Goal: Task Accomplishment & Management: Complete application form

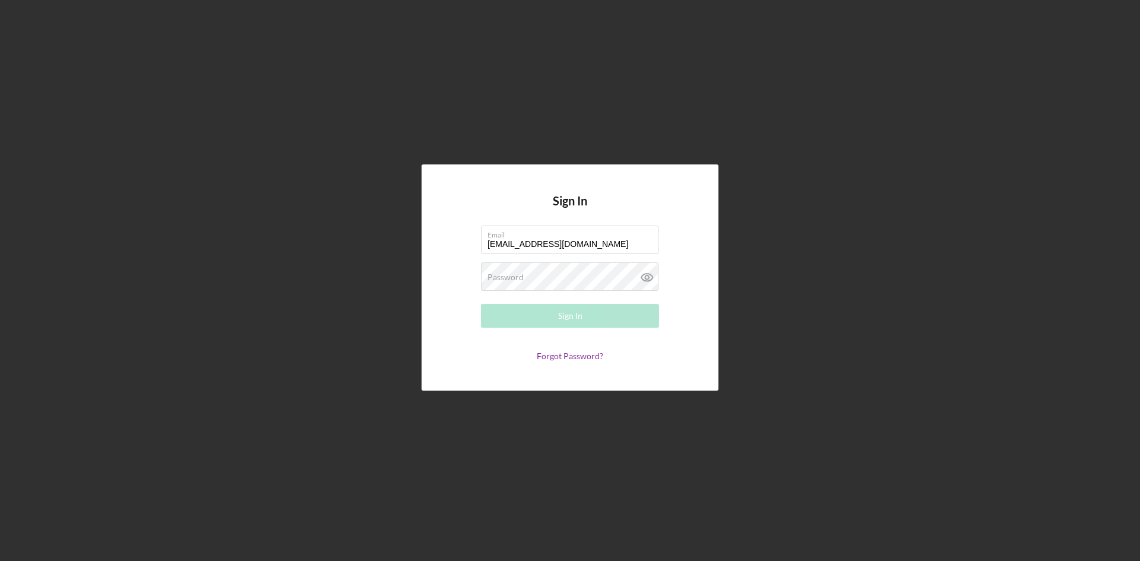
type input "[EMAIL_ADDRESS][DOMAIN_NAME]"
click at [481, 304] on button "Sign In" at bounding box center [570, 316] width 178 height 24
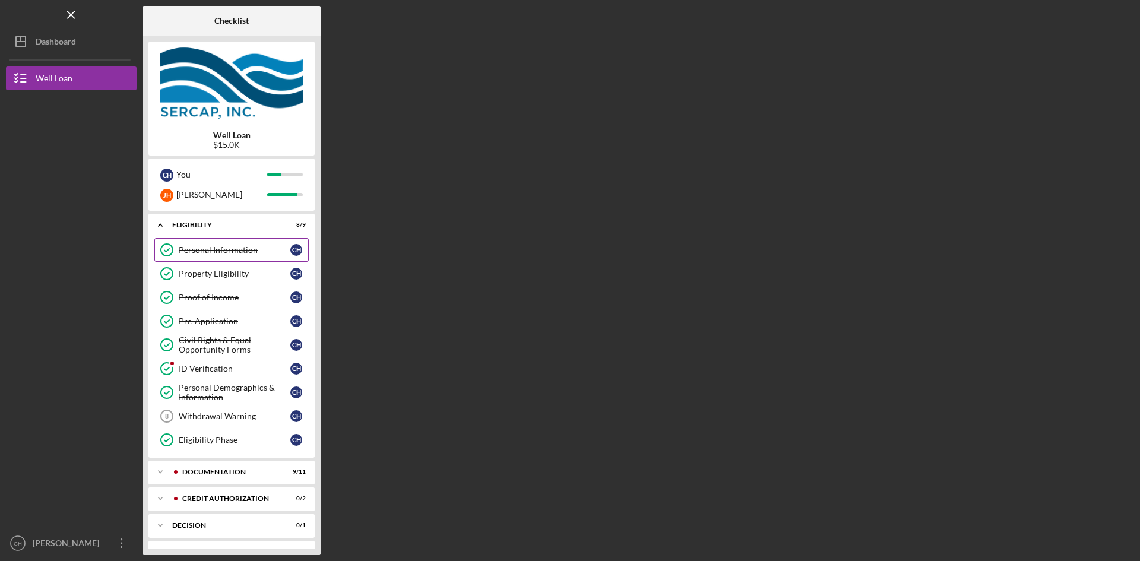
click at [225, 251] on div "Personal Information" at bounding box center [235, 250] width 112 height 10
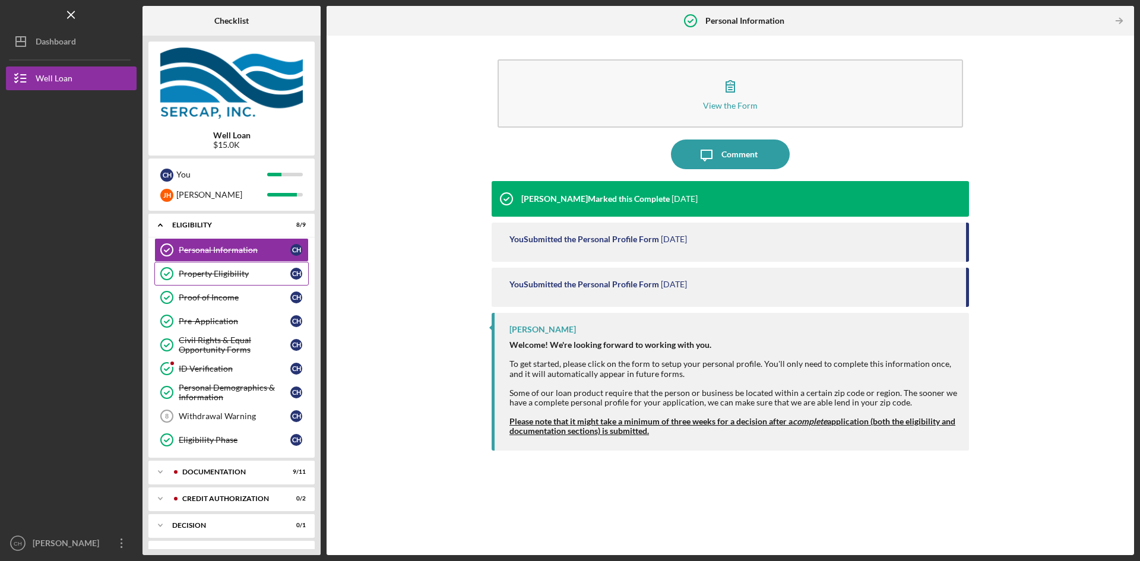
click at [227, 273] on div "Property Eligibility" at bounding box center [235, 274] width 112 height 10
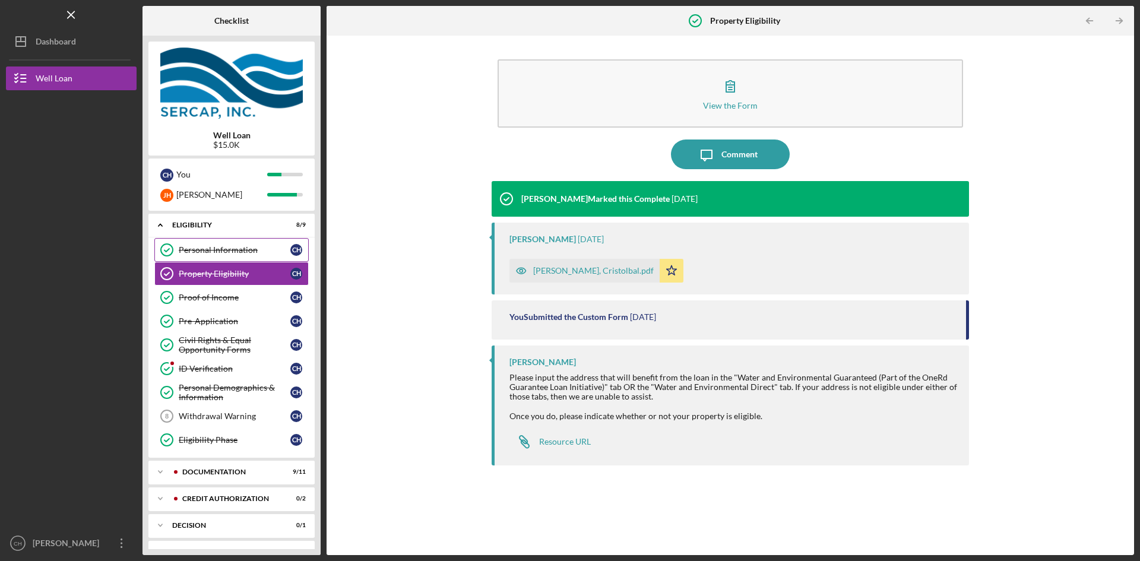
click at [231, 250] on div "Personal Information" at bounding box center [235, 250] width 112 height 10
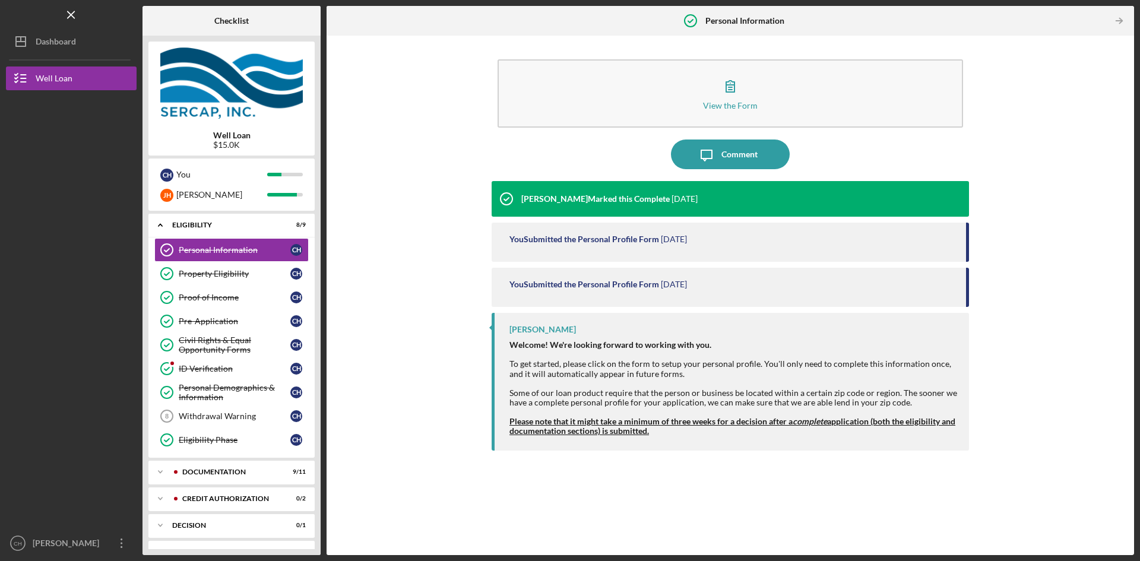
click at [590, 419] on strong "Please note that it might take a minimum of three weeks for a decision after a …" at bounding box center [732, 426] width 446 height 20
click at [647, 429] on strong "Please note that it might take a minimum of three weeks for a decision after a …" at bounding box center [732, 426] width 446 height 20
click at [910, 423] on strong "Please note that it might take a minimum of three weeks for a decision after a …" at bounding box center [732, 426] width 446 height 20
click at [215, 275] on div "Property Eligibility" at bounding box center [235, 274] width 112 height 10
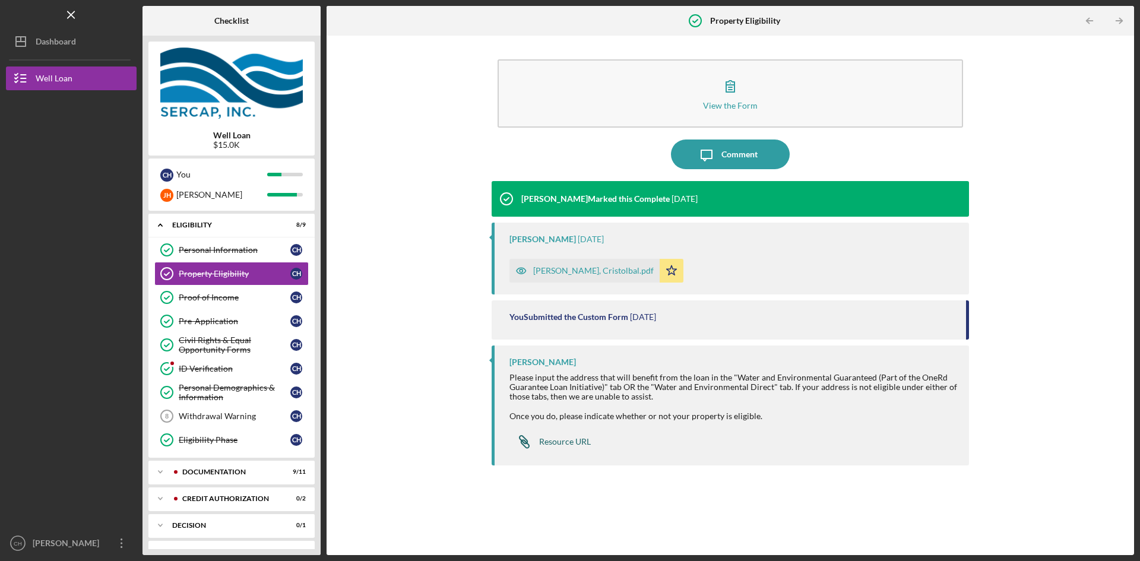
click at [564, 442] on div "Resource URL" at bounding box center [565, 442] width 52 height 10
click at [562, 441] on div "Resource URL" at bounding box center [565, 442] width 52 height 10
click at [197, 296] on div "Proof of Income" at bounding box center [235, 298] width 112 height 10
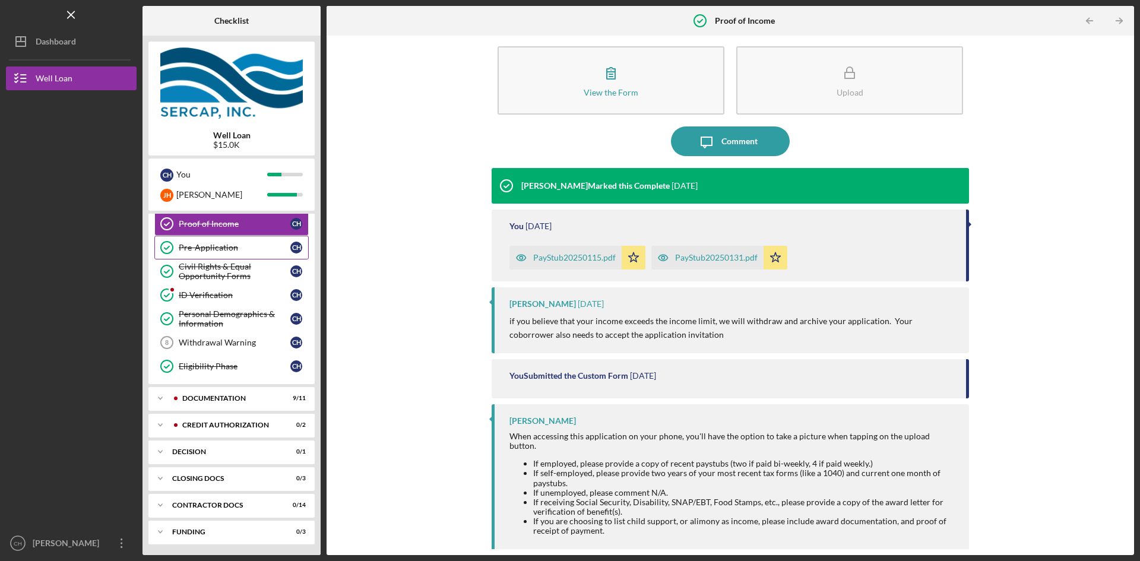
scroll to position [75, 0]
click at [249, 422] on div "CREDIT AUTHORIZATION" at bounding box center [241, 423] width 118 height 7
click at [200, 506] on div "Decision" at bounding box center [236, 504] width 128 height 7
click at [234, 249] on div "Pre-Application" at bounding box center [235, 247] width 112 height 10
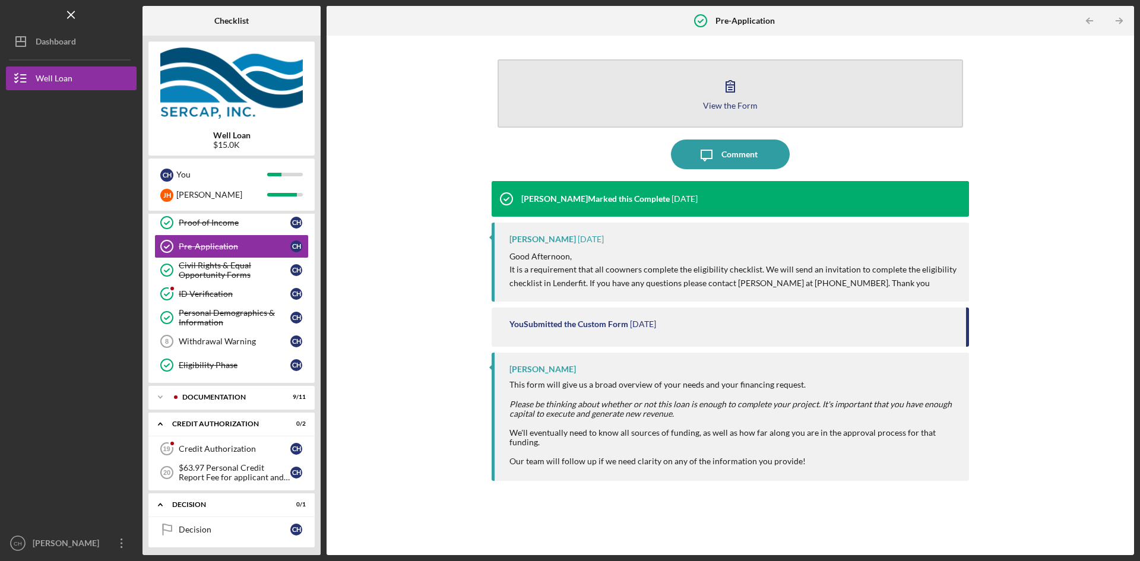
click at [747, 103] on div "View the Form" at bounding box center [730, 105] width 55 height 9
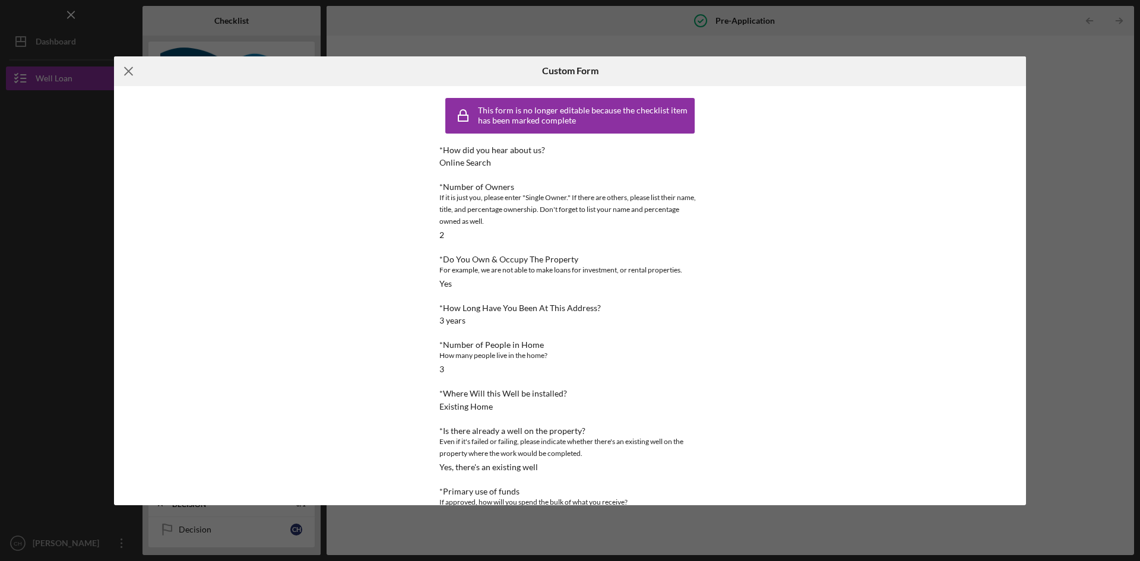
click at [122, 71] on icon "Icon/Menu Close" at bounding box center [129, 71] width 30 height 30
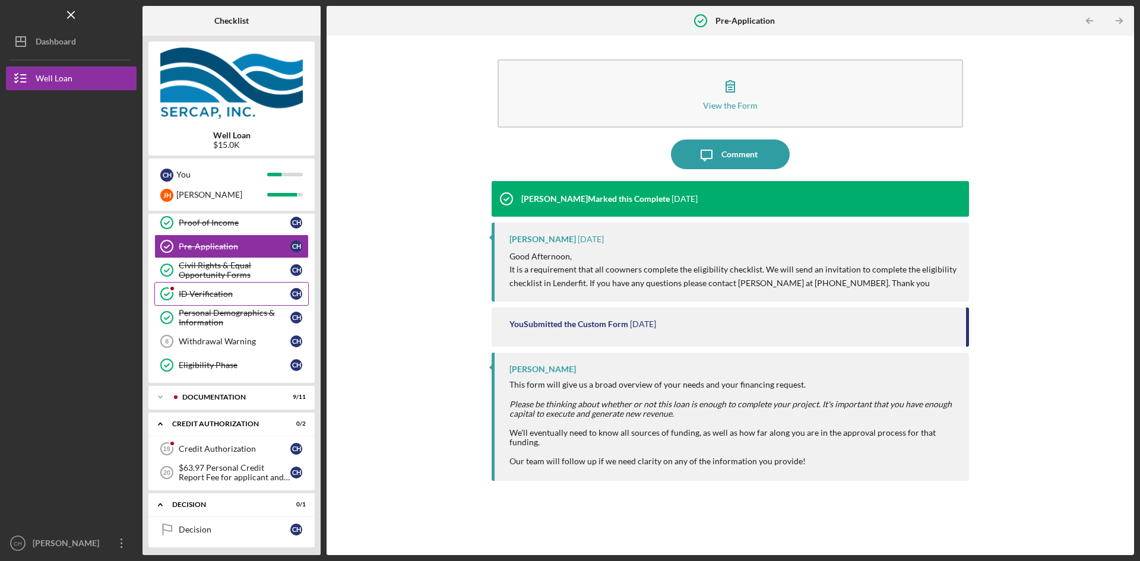
click at [207, 298] on div "ID Verification" at bounding box center [235, 294] width 112 height 10
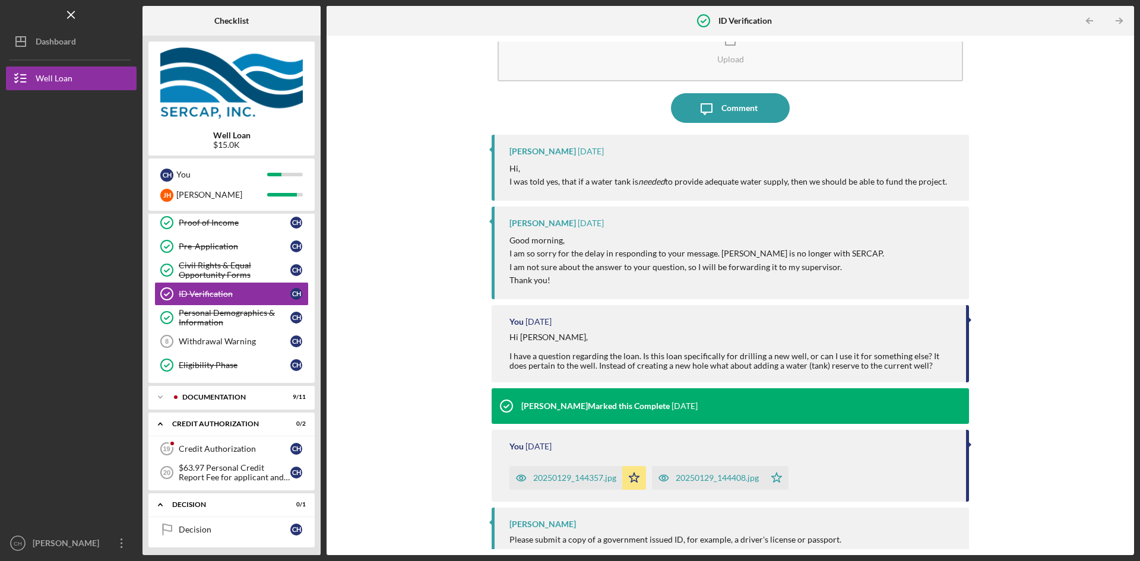
scroll to position [114, 0]
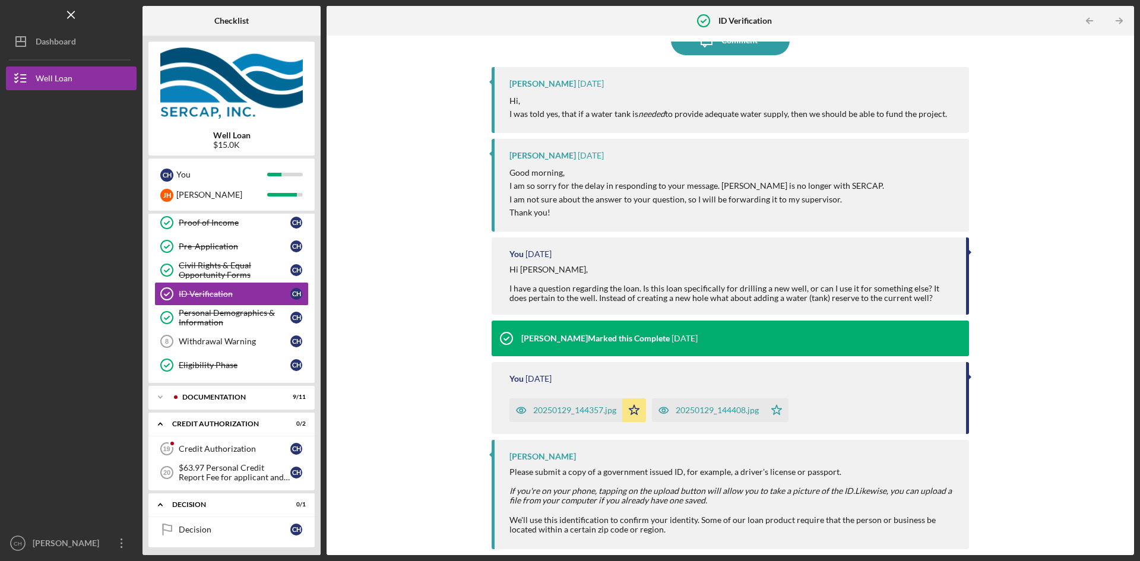
click at [586, 411] on div "20250129_144357.jpg" at bounding box center [574, 411] width 83 height 10
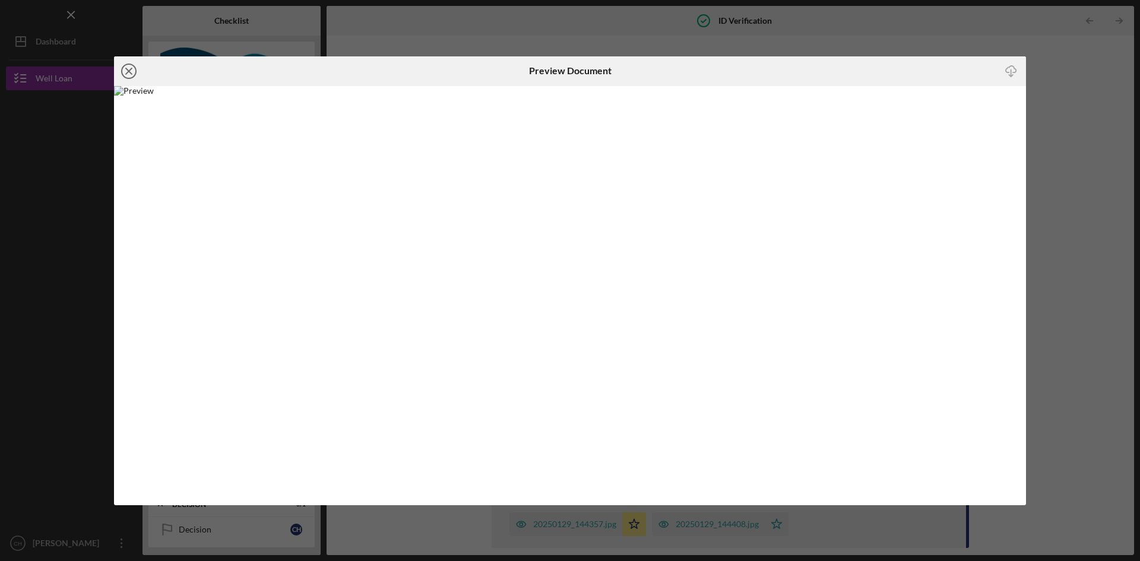
click at [125, 73] on icon "Icon/Close" at bounding box center [129, 71] width 30 height 30
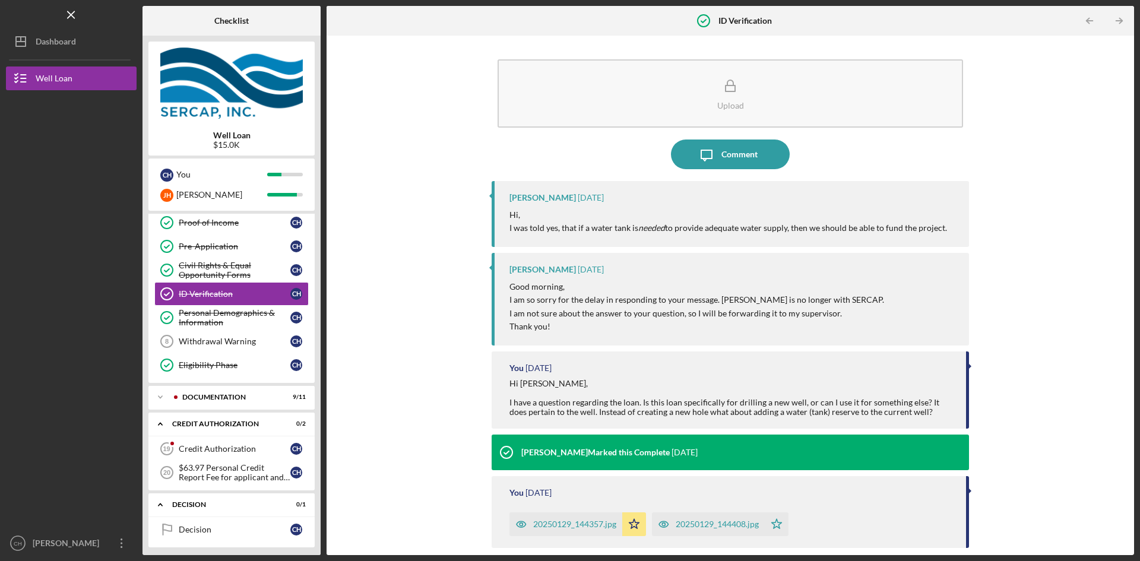
click at [729, 526] on div "20250129_144408.jpg" at bounding box center [717, 525] width 83 height 10
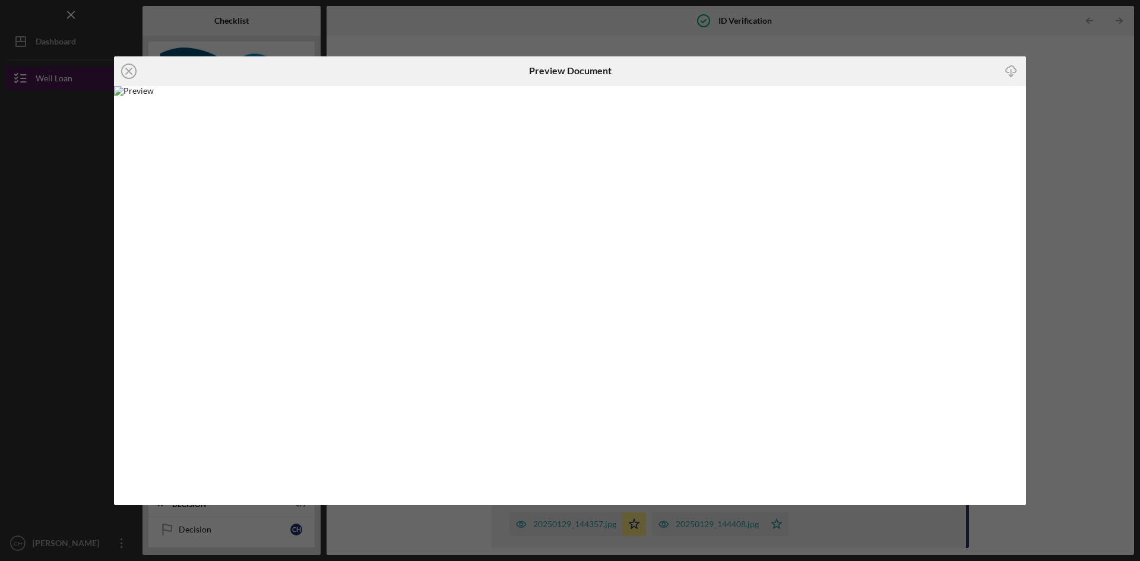
click at [129, 73] on icon "Icon/Close" at bounding box center [129, 71] width 30 height 30
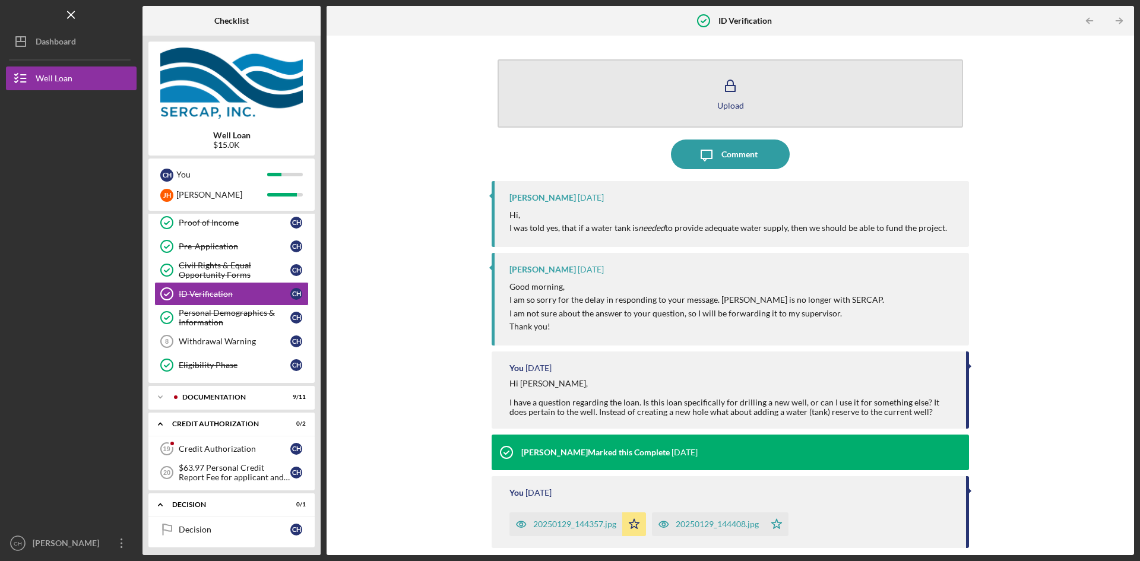
click at [721, 101] on div "Upload" at bounding box center [730, 105] width 27 height 9
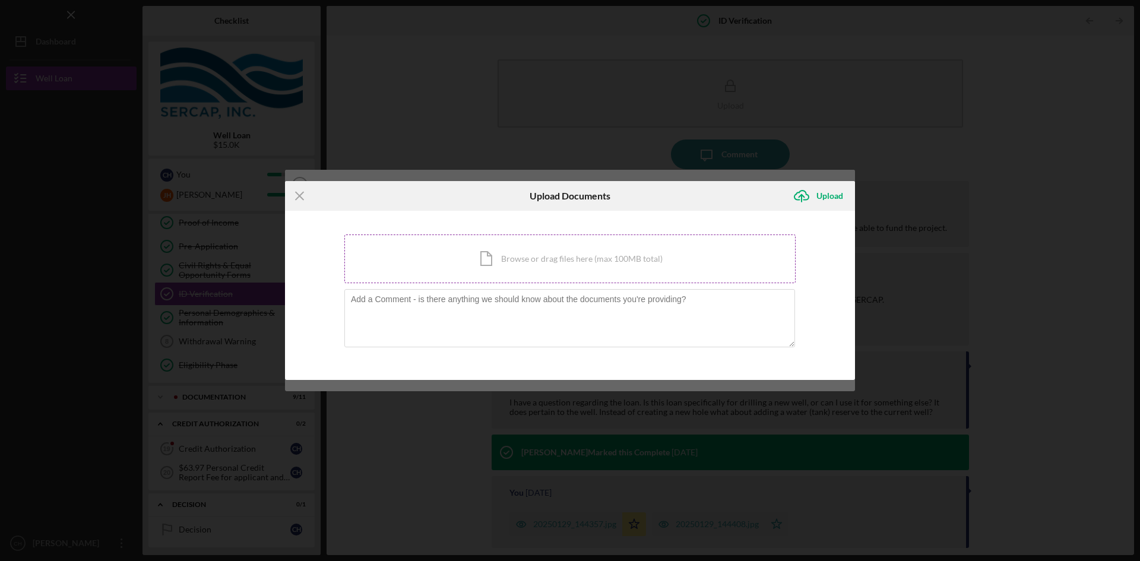
click at [613, 258] on div "Icon/Document Browse or drag files here (max 100MB total) Tap to choose files o…" at bounding box center [569, 259] width 451 height 49
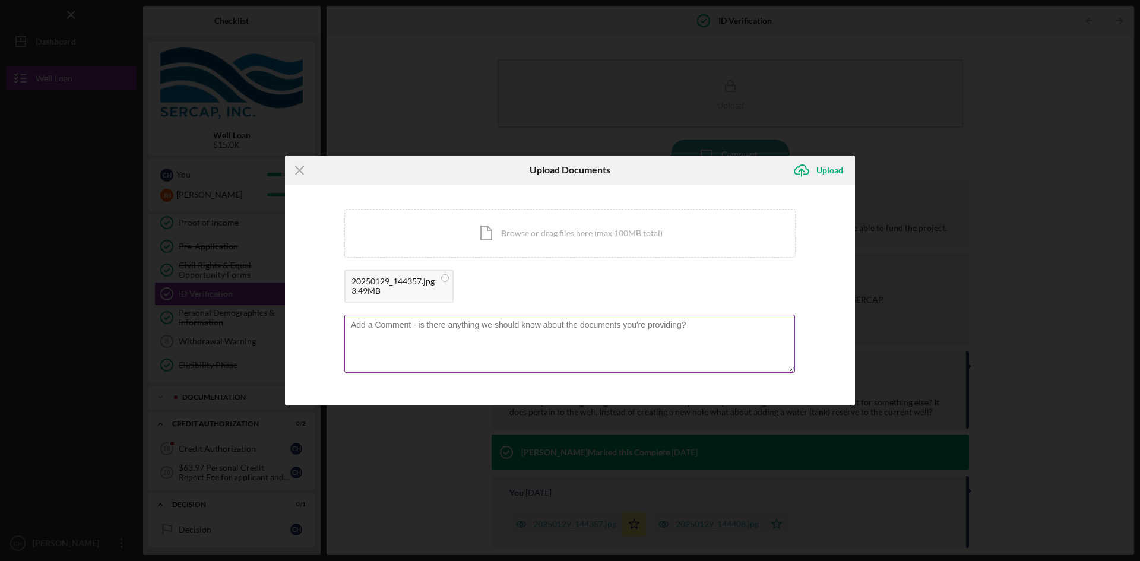
click at [704, 328] on textarea at bounding box center [569, 344] width 451 height 58
type textarea "S"
type textarea "I recently renewed my license."
click at [828, 169] on div "Upload" at bounding box center [829, 171] width 27 height 24
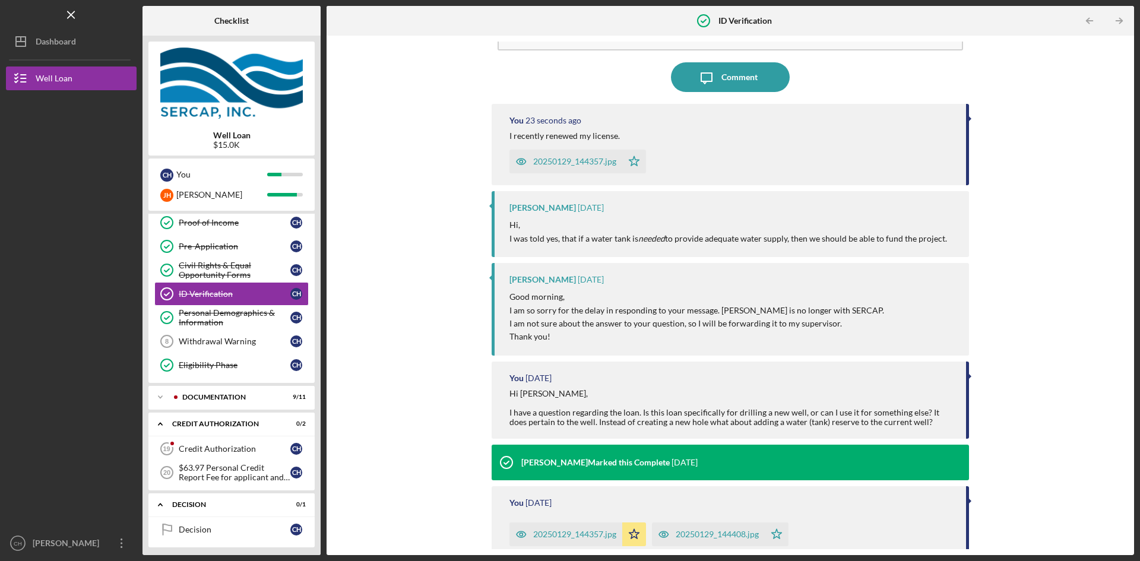
scroll to position [201, 0]
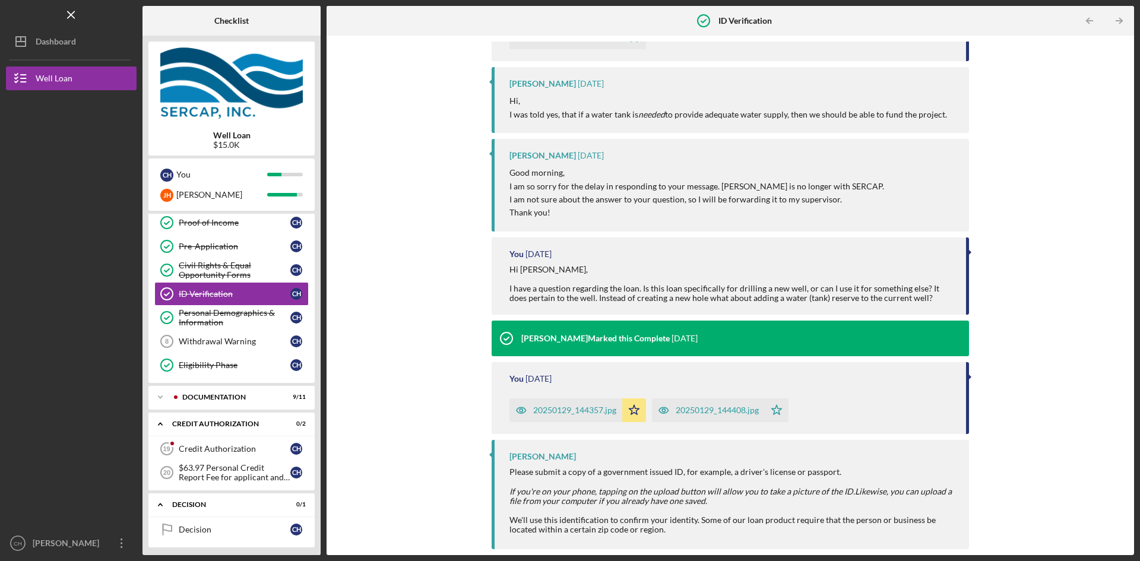
click at [1039, 262] on div "Upload Icon/Message Comment You 25 seconds ago I recently renewed my license. 2…" at bounding box center [731, 296] width 796 height 508
click at [243, 314] on div "Personal Demographics & Information" at bounding box center [235, 317] width 112 height 19
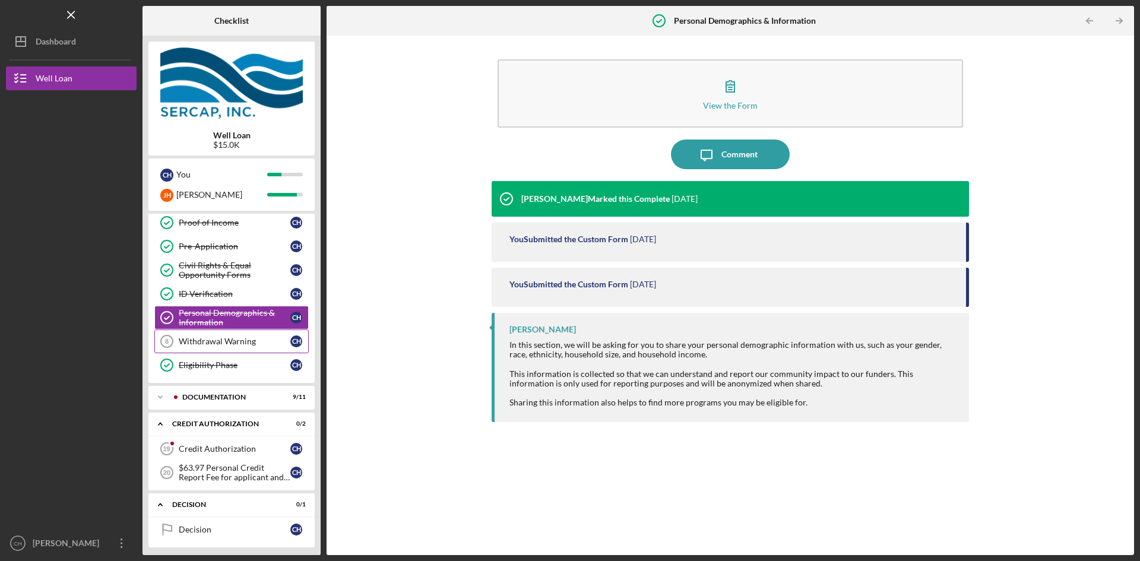
click at [228, 340] on div "Withdrawal Warning" at bounding box center [235, 342] width 112 height 10
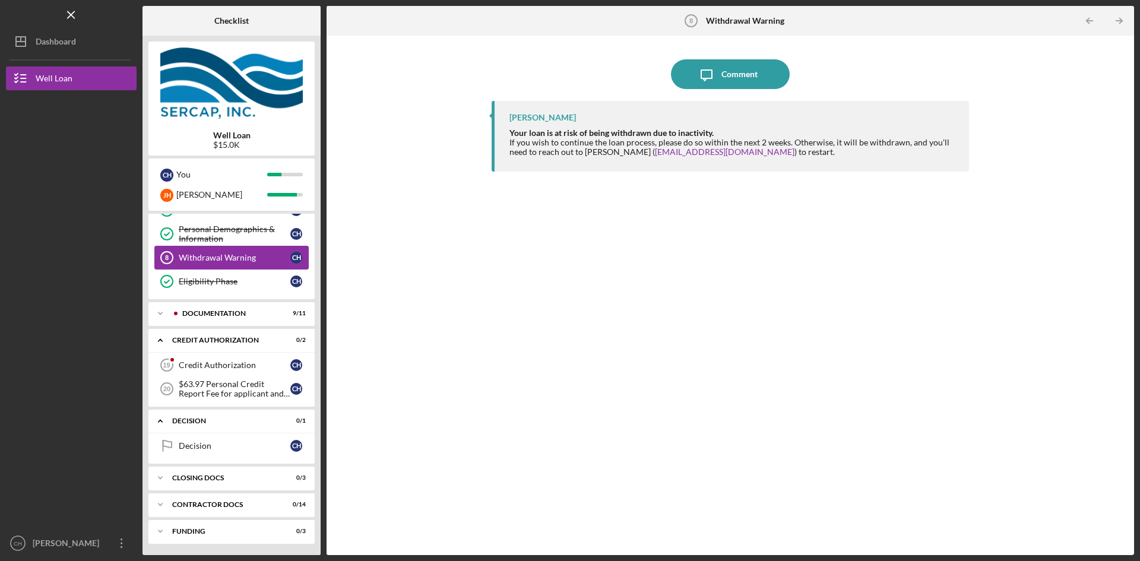
scroll to position [159, 0]
click at [229, 365] on div "Credit Authorization" at bounding box center [235, 365] width 112 height 10
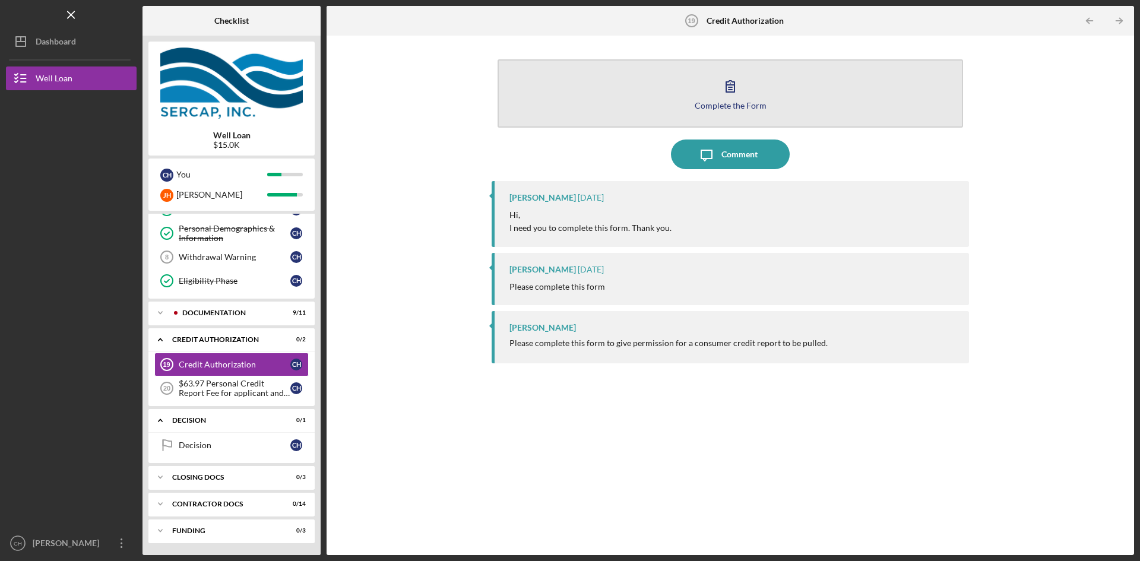
click at [740, 103] on div "Complete the Form" at bounding box center [731, 105] width 72 height 9
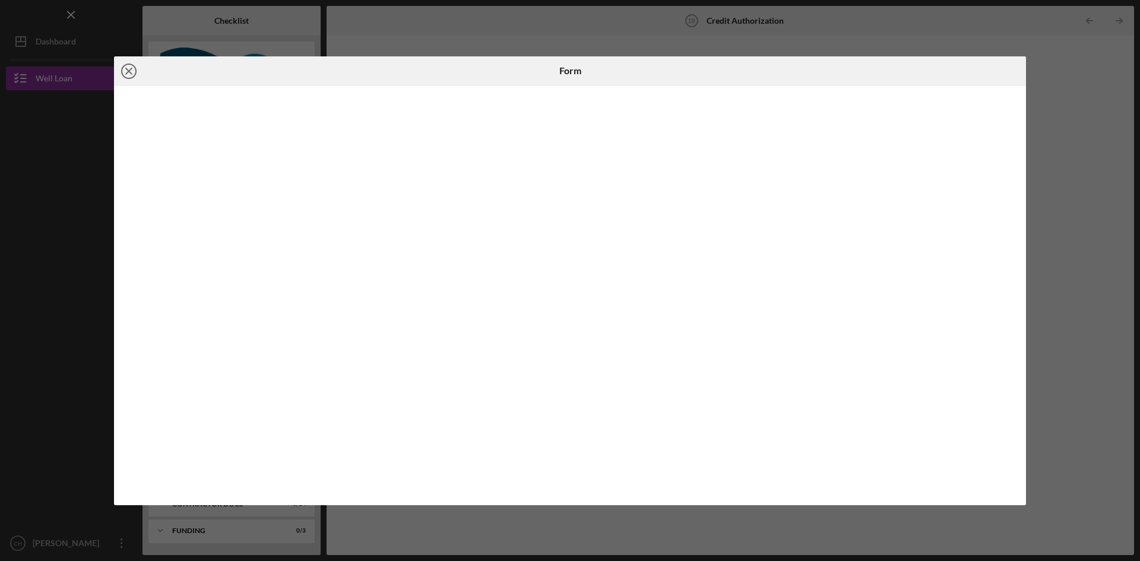
click at [129, 73] on icon "Icon/Close" at bounding box center [129, 71] width 30 height 30
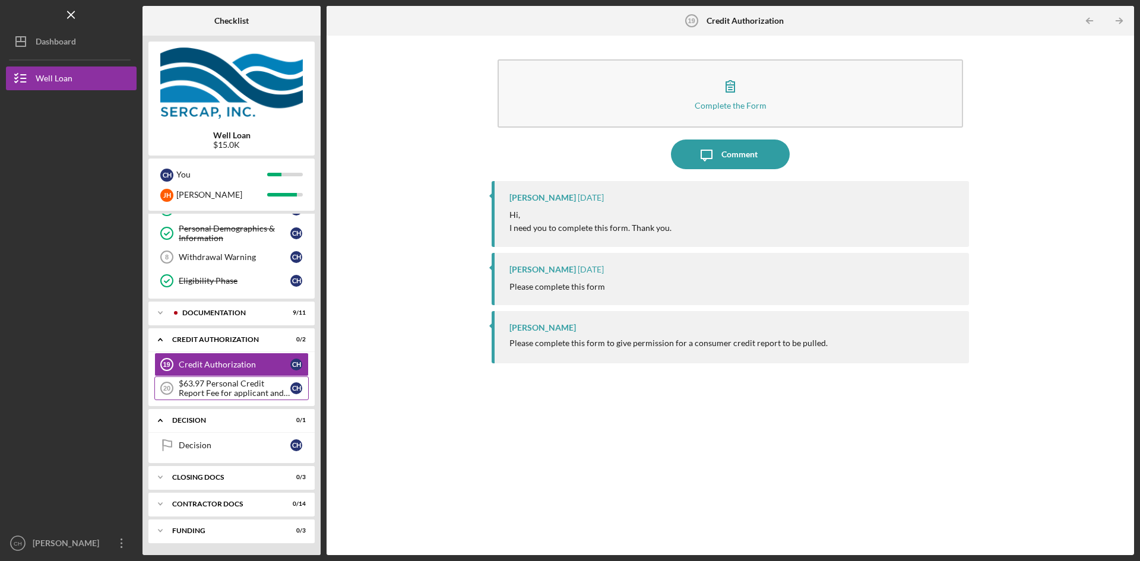
click at [254, 392] on div "$63.97 Personal Credit Report Fee for applicant and co borrower" at bounding box center [235, 388] width 112 height 19
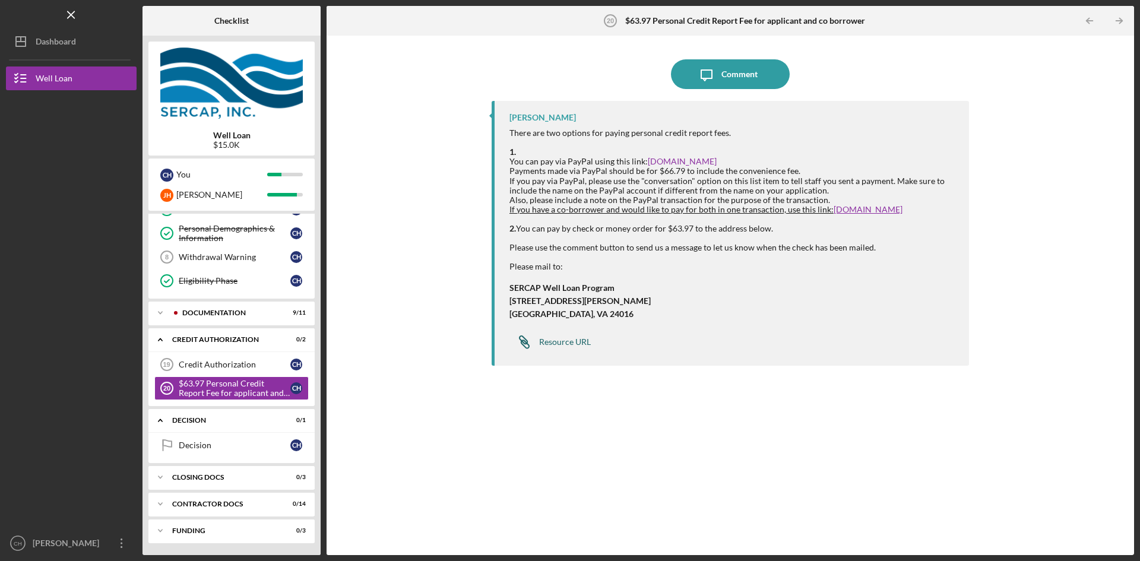
click at [575, 343] on div "Resource URL" at bounding box center [565, 342] width 52 height 10
click at [747, 79] on div "Comment" at bounding box center [739, 74] width 36 height 30
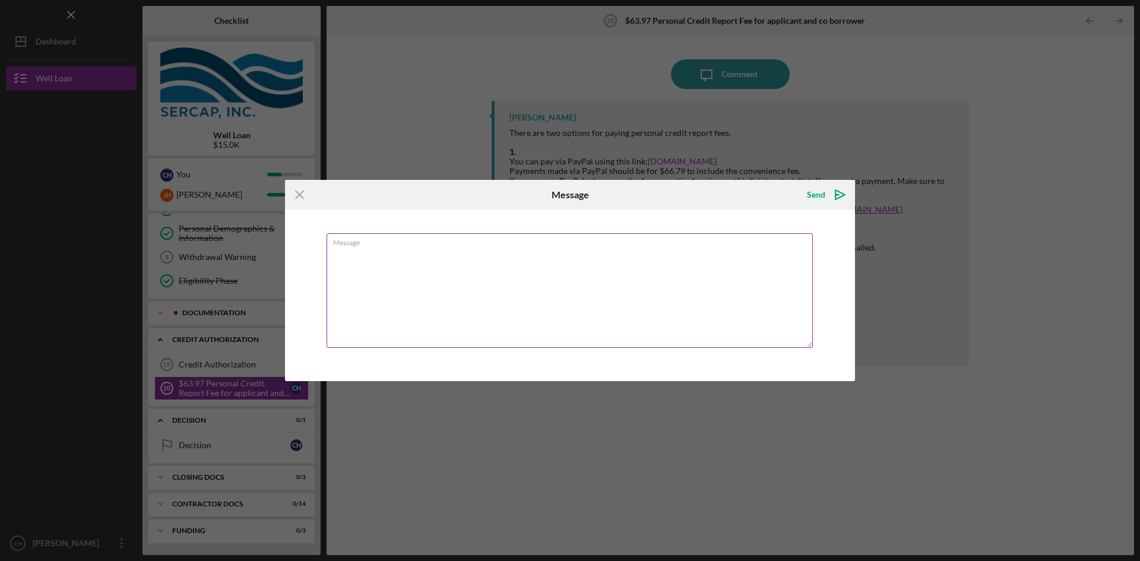
click at [446, 254] on textarea "Message" at bounding box center [570, 290] width 486 height 115
type textarea "I will be mailing a Check."
click at [818, 197] on div "Send" at bounding box center [816, 195] width 18 height 24
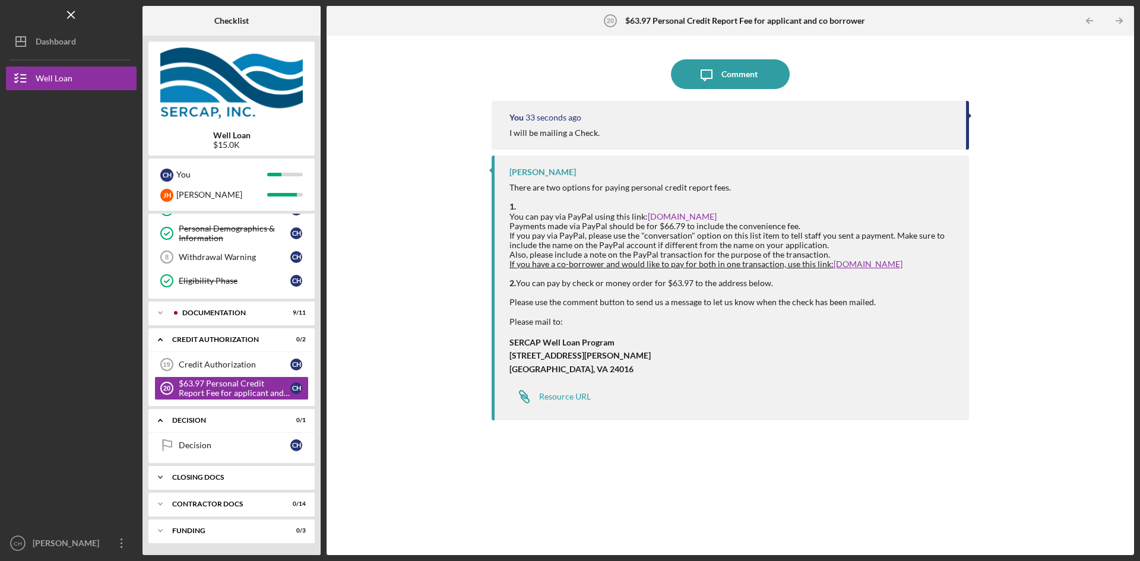
click at [259, 476] on div "CLOSING DOCS" at bounding box center [236, 477] width 128 height 7
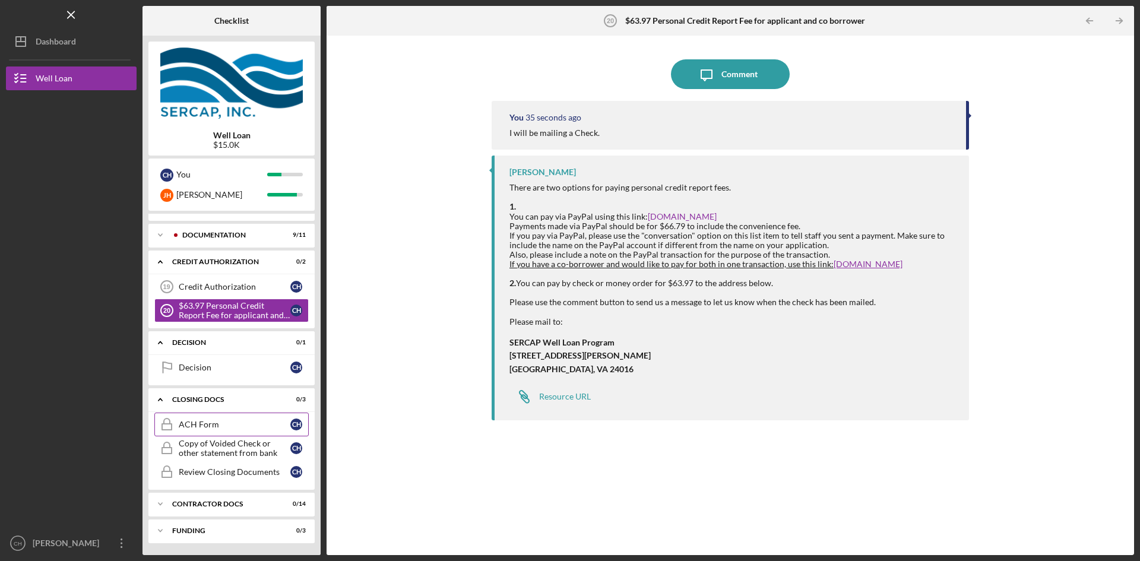
click at [232, 426] on div "ACH Form" at bounding box center [235, 425] width 112 height 10
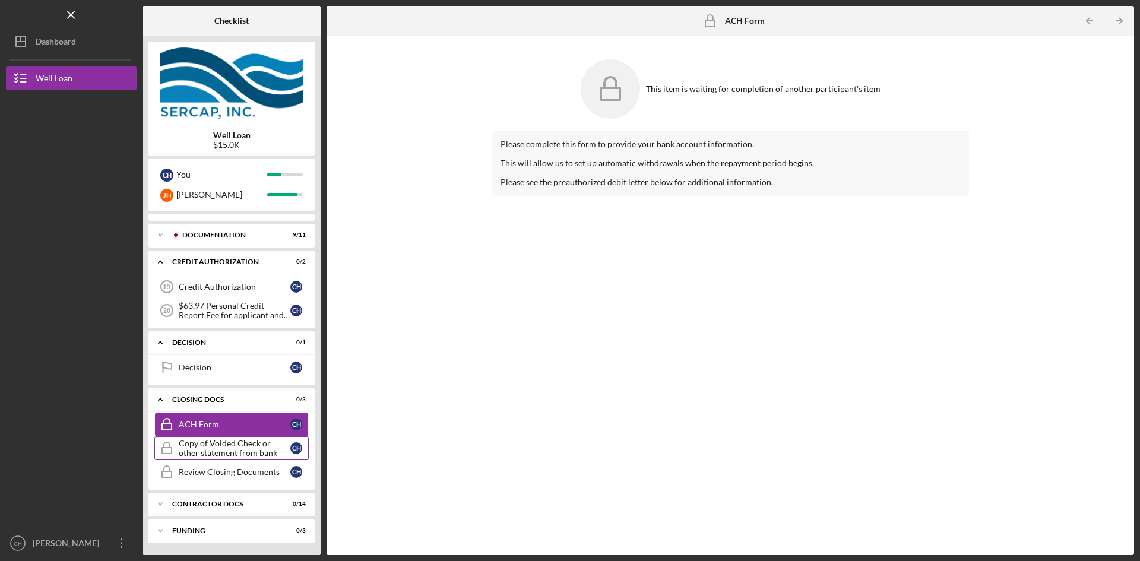
click at [235, 452] on div "Copy of Voided Check or other statement from bank" at bounding box center [235, 448] width 112 height 19
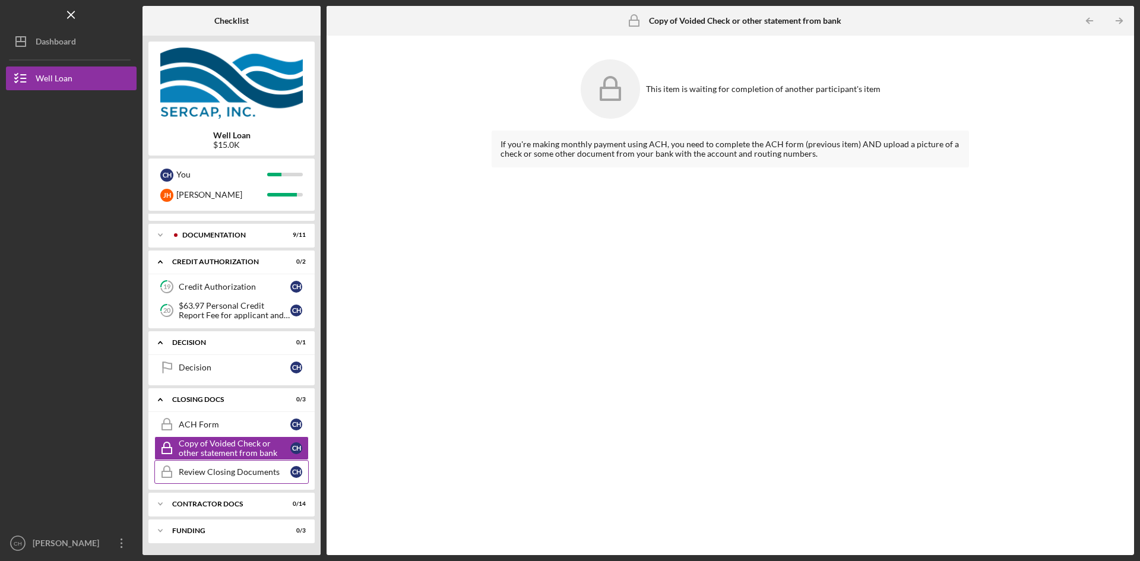
click at [239, 470] on div "Review Closing Documents" at bounding box center [235, 472] width 112 height 10
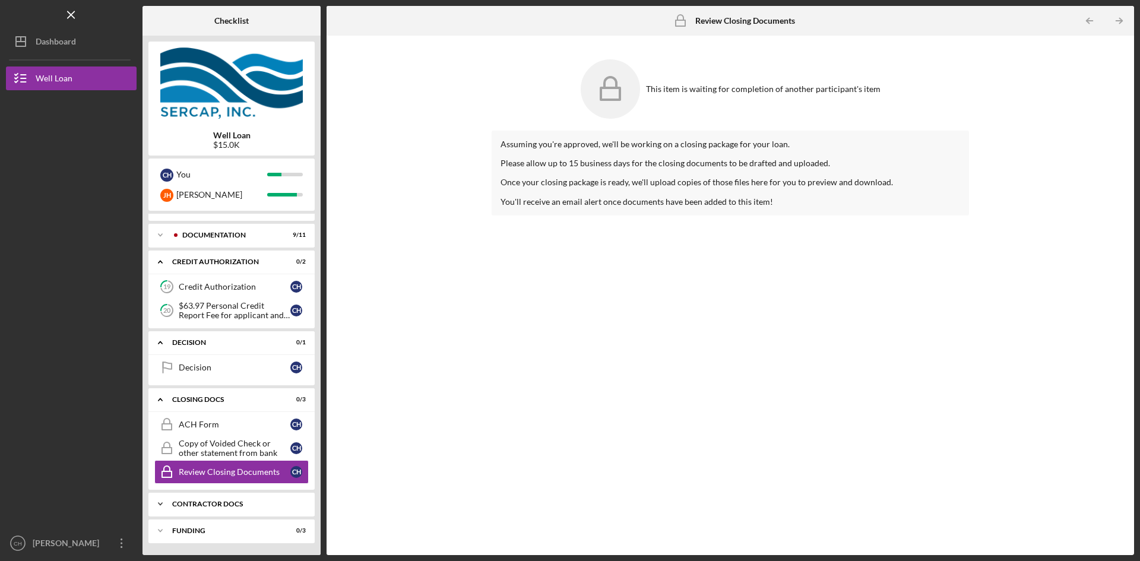
click at [236, 507] on div "Contractor Docs" at bounding box center [236, 504] width 128 height 7
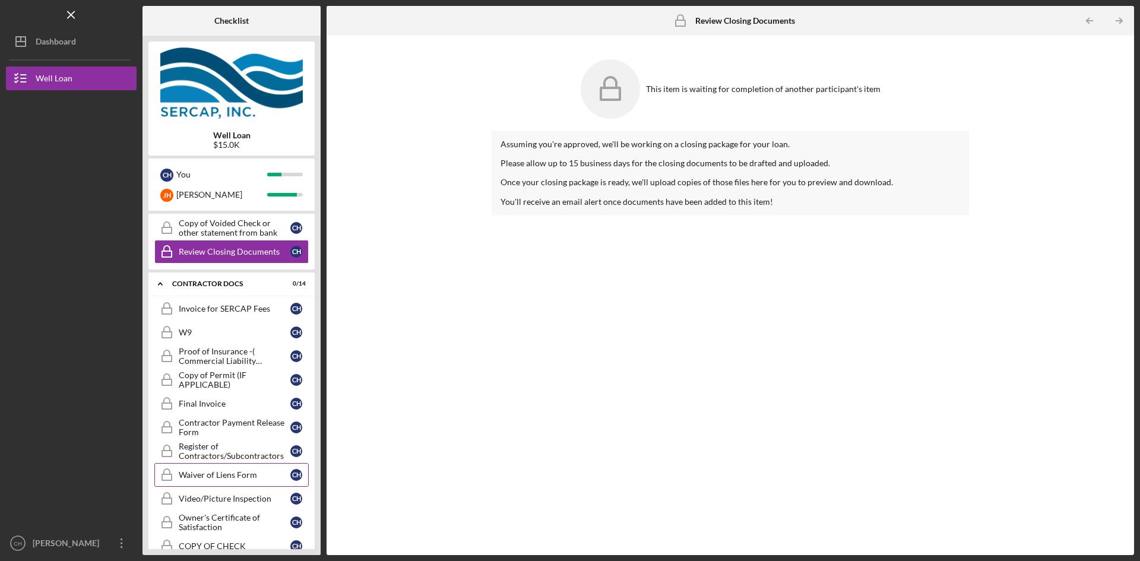
scroll to position [576, 0]
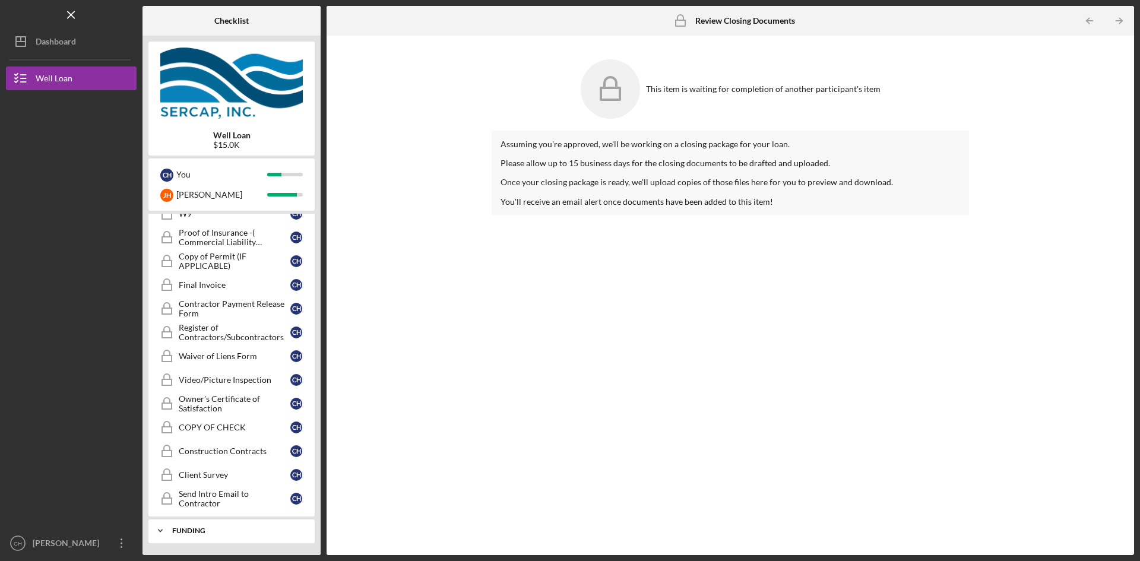
click at [160, 530] on icon "Icon/Expander" at bounding box center [160, 531] width 24 height 24
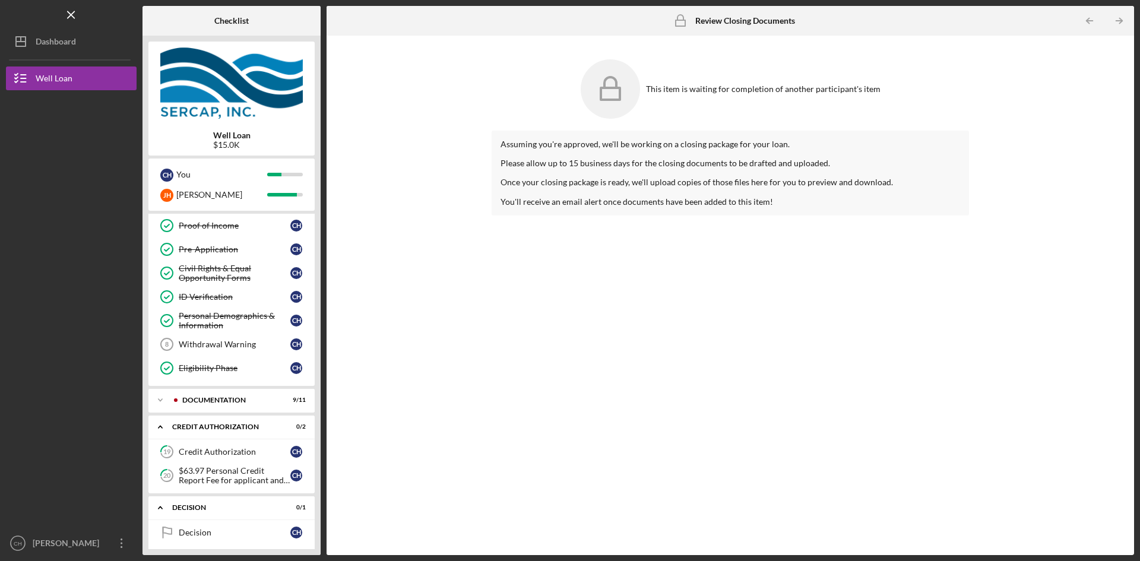
scroll to position [0, 0]
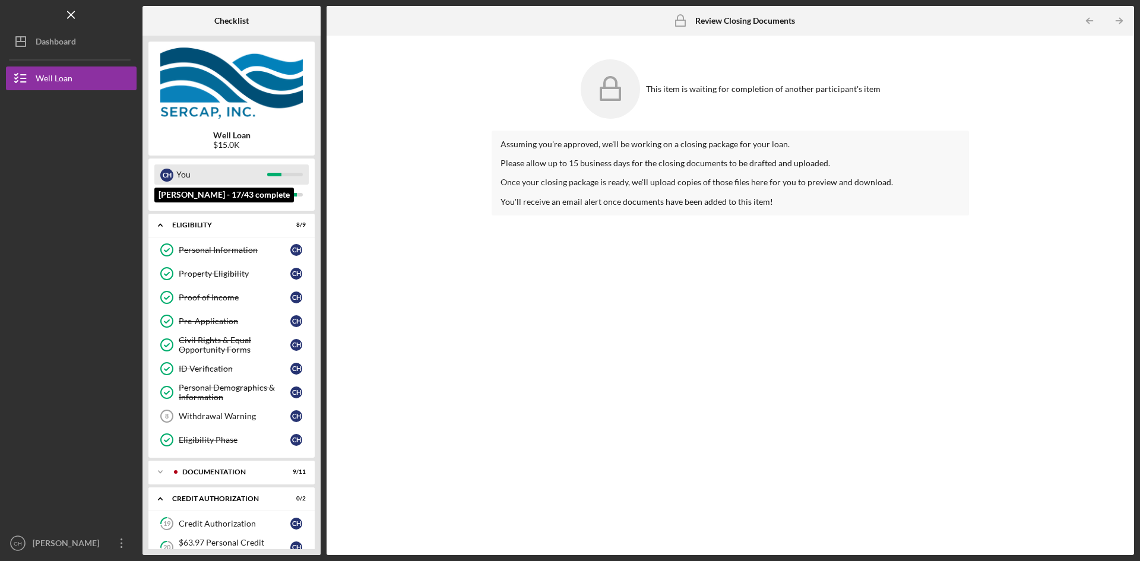
click at [274, 175] on div at bounding box center [274, 175] width 14 height 4
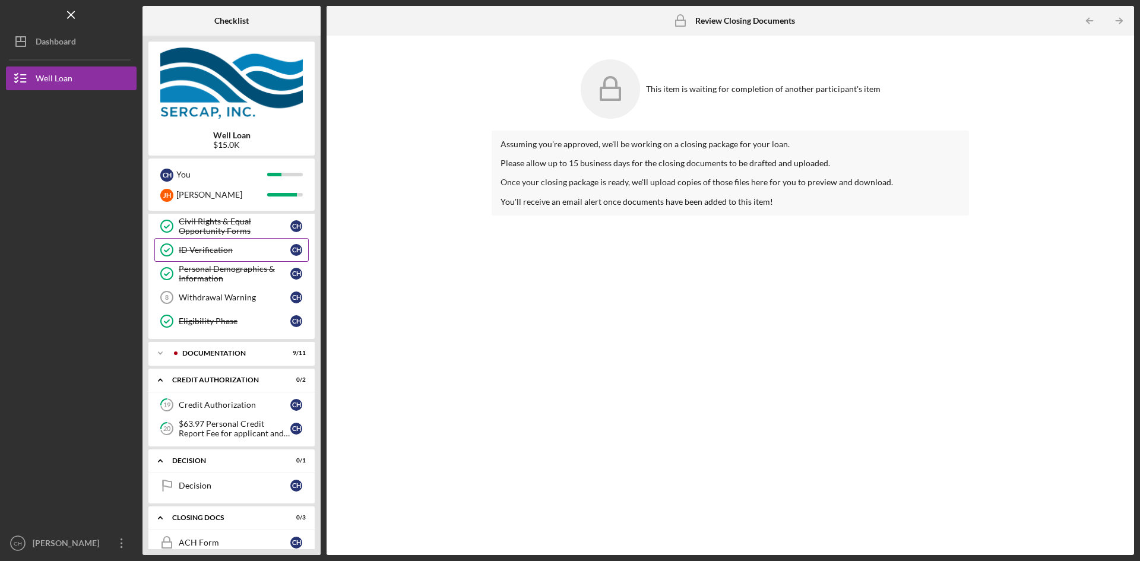
scroll to position [59, 0]
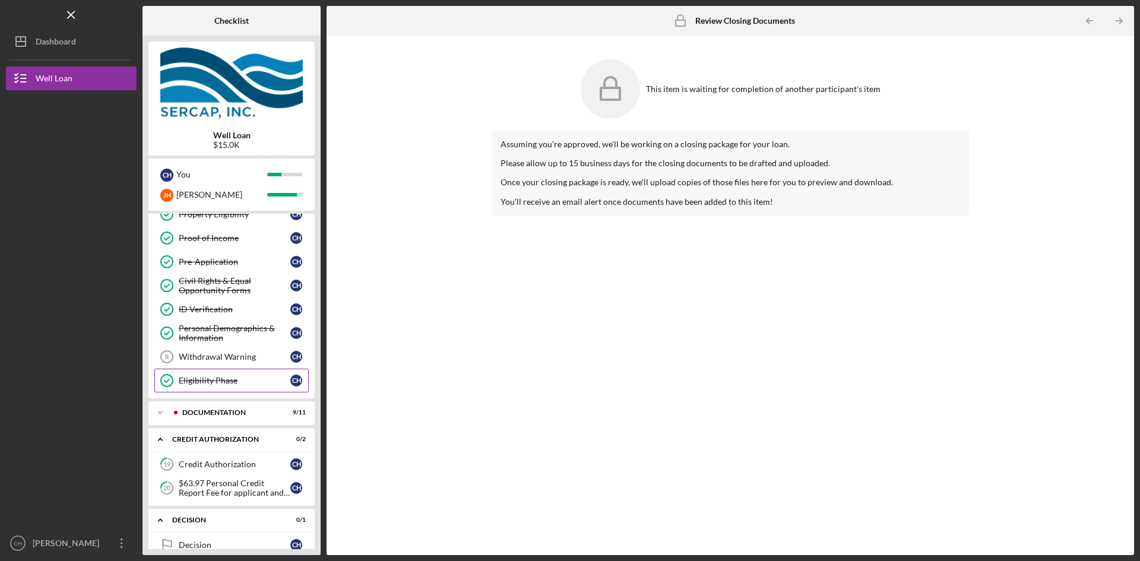
click at [225, 386] on link "Eligibility Phase Eligibility Phase C H" at bounding box center [231, 381] width 154 height 24
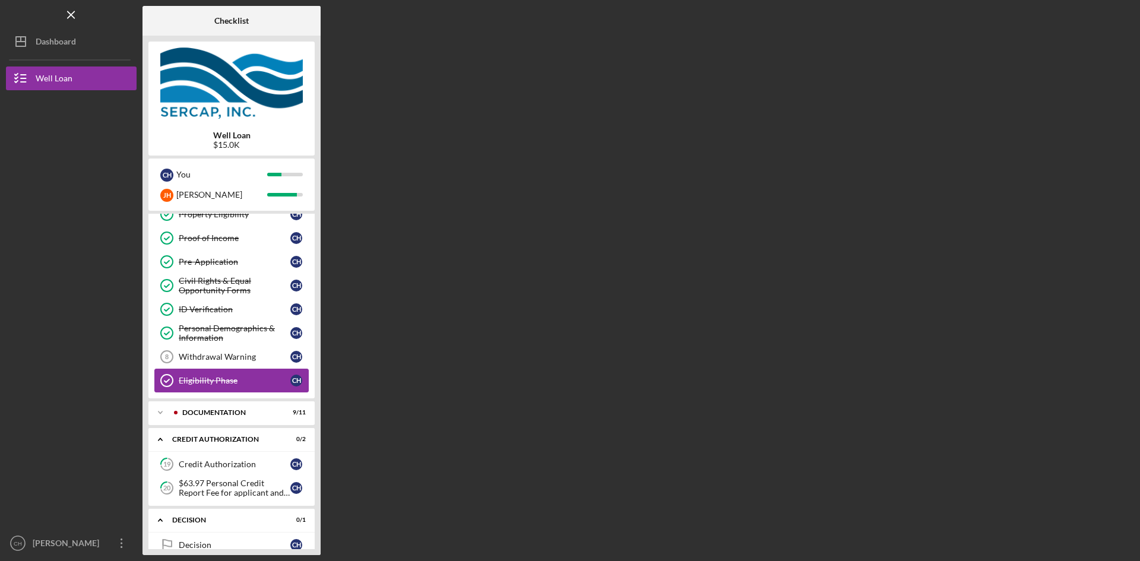
click at [225, 386] on link "Eligibility Phase Eligibility Phase C H" at bounding box center [231, 381] width 154 height 24
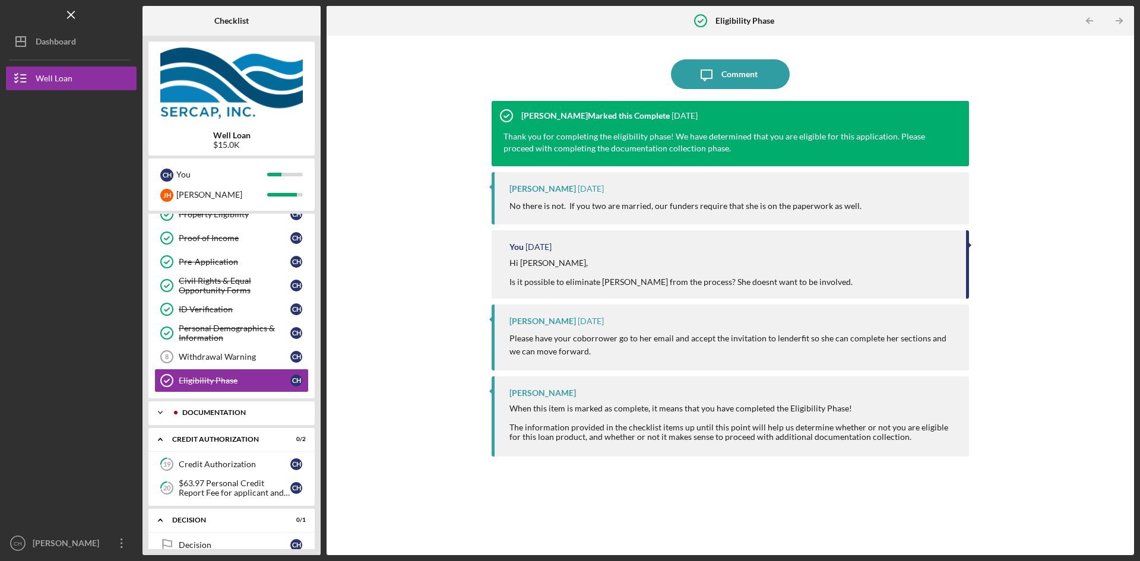
click at [211, 410] on div "Documentation" at bounding box center [241, 412] width 118 height 7
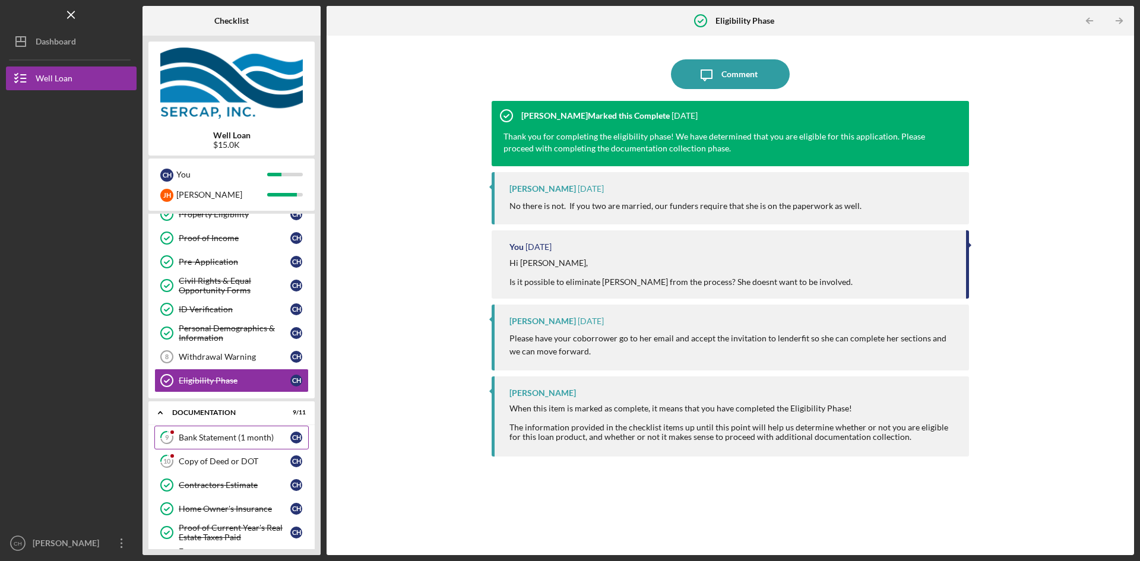
click at [218, 436] on div "Bank Statement (1 month)" at bounding box center [235, 438] width 112 height 10
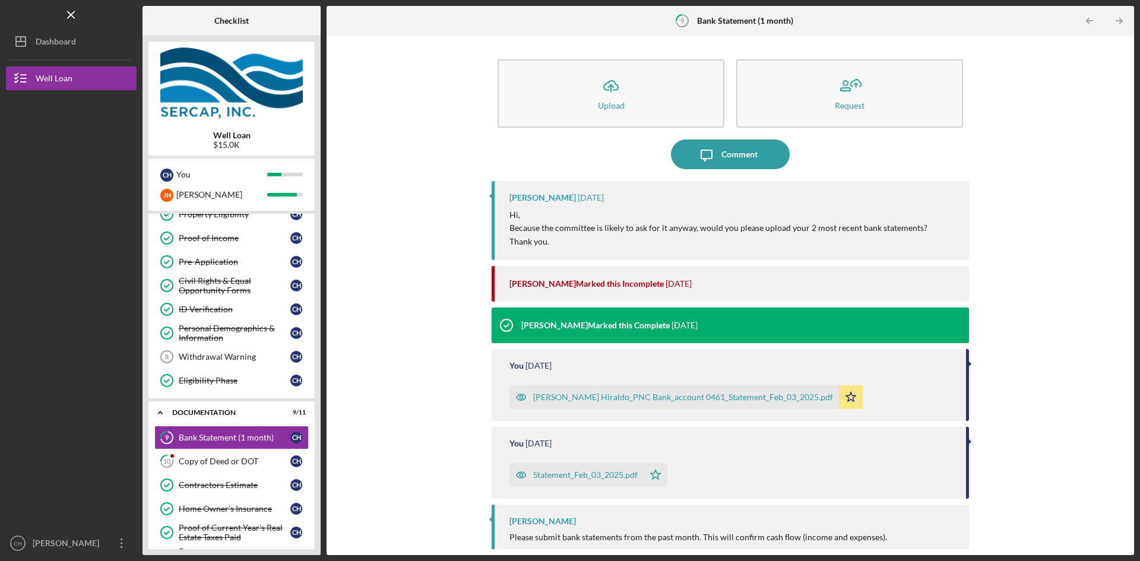
click at [1044, 340] on div "Icon/Upload Upload Request Icon/Message Comment [PERSON_NAME] [DATE] Hi, Becaus…" at bounding box center [731, 296] width 796 height 508
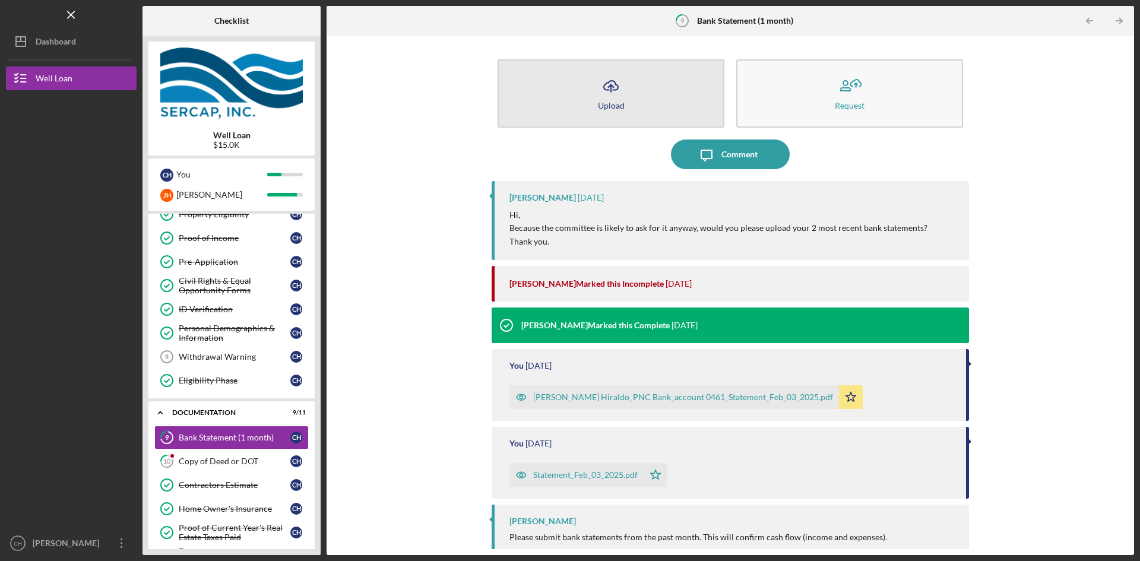
click at [627, 94] on button "Icon/Upload Upload" at bounding box center [611, 93] width 227 height 68
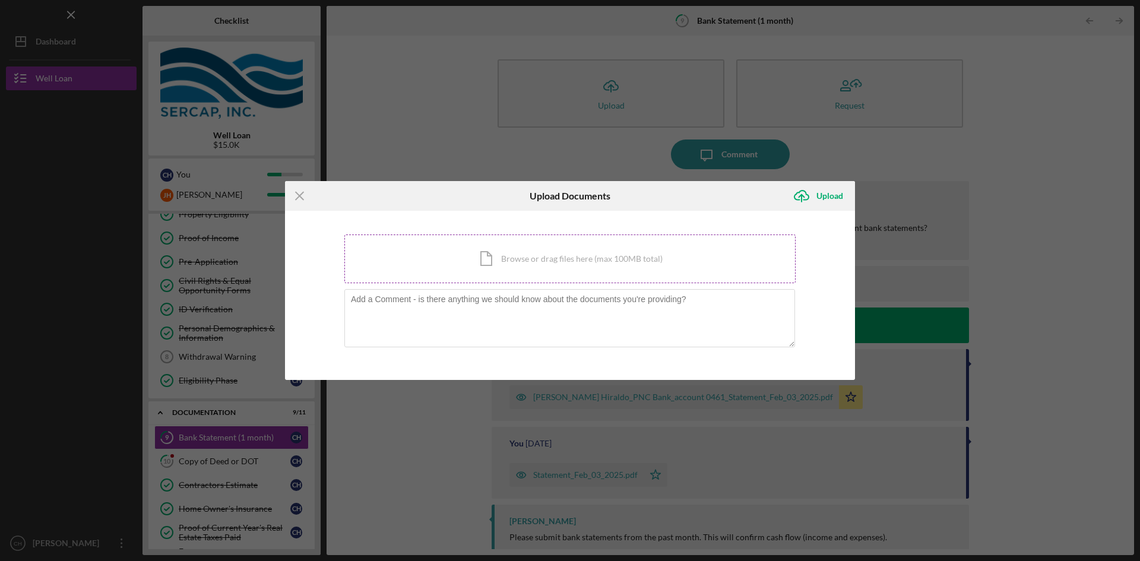
click at [588, 263] on div "Icon/Document Browse or drag files here (max 100MB total) Tap to choose files o…" at bounding box center [569, 259] width 451 height 49
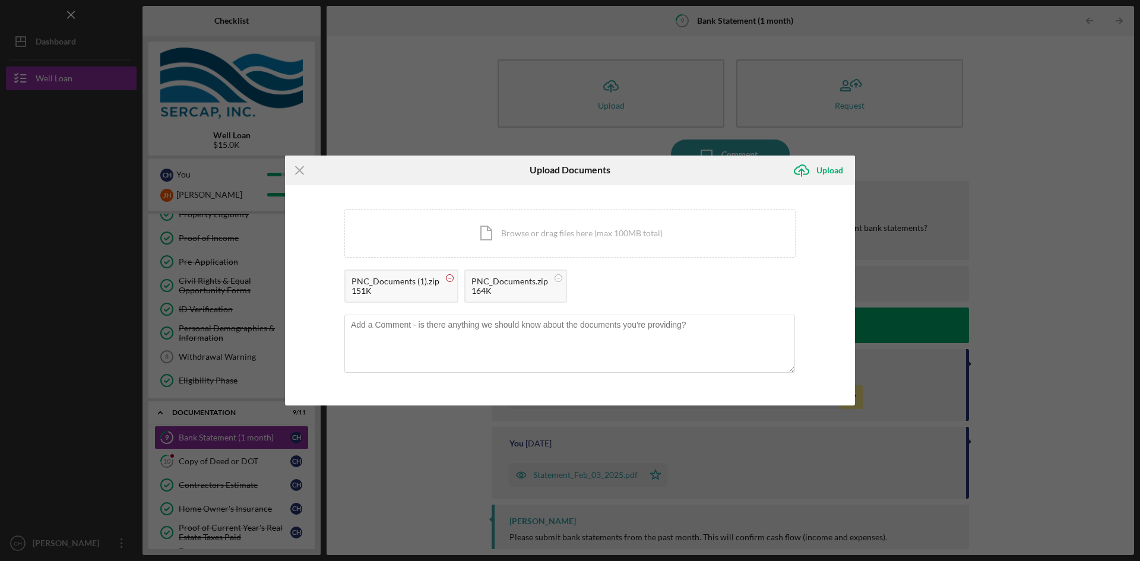
click at [448, 280] on circle at bounding box center [450, 277] width 7 height 7
click at [441, 276] on icon at bounding box center [438, 278] width 15 height 15
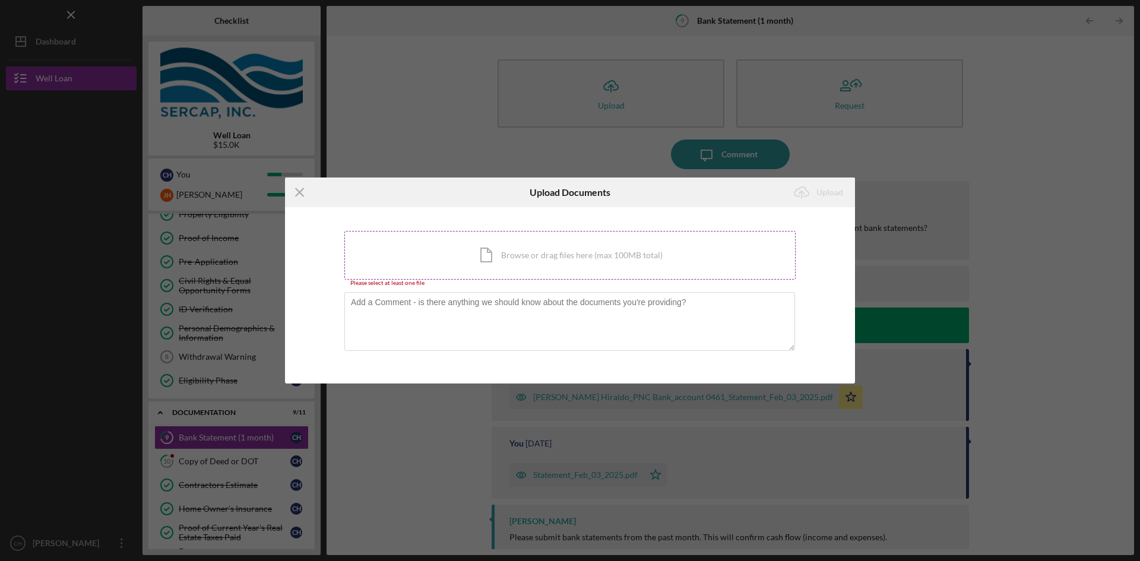
click at [527, 258] on div "Icon/Document Browse or drag files here (max 100MB total) Tap to choose files o…" at bounding box center [569, 255] width 451 height 49
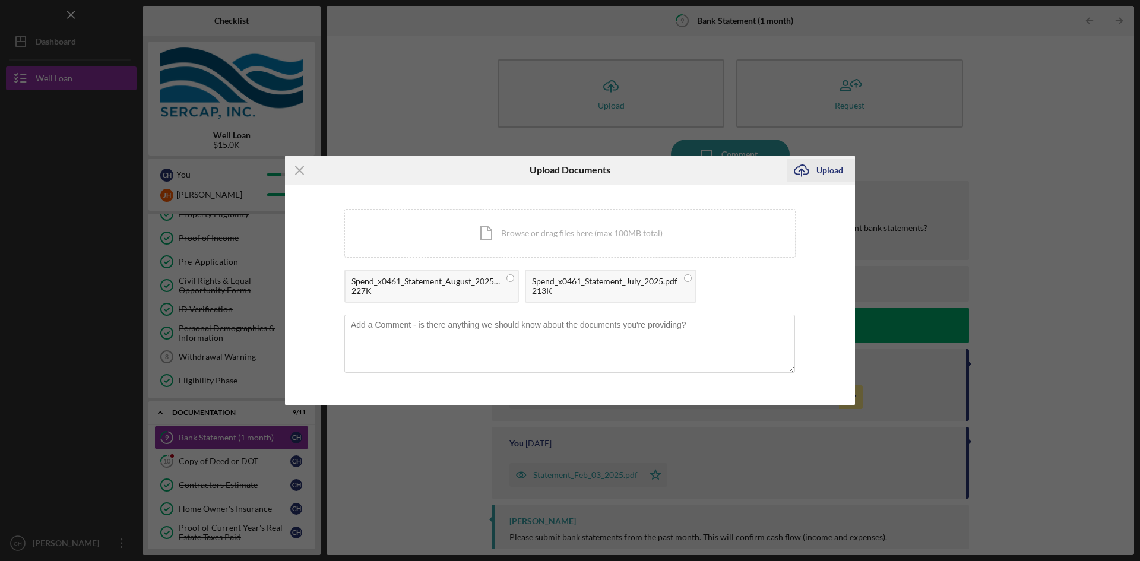
click at [835, 169] on div "Upload" at bounding box center [829, 171] width 27 height 24
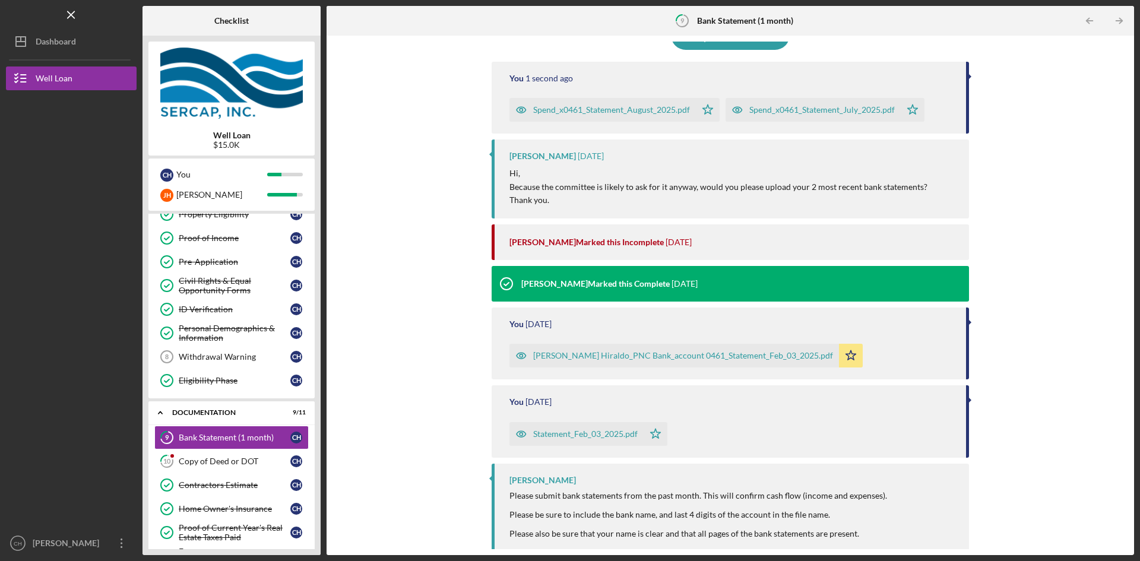
scroll to position [124, 0]
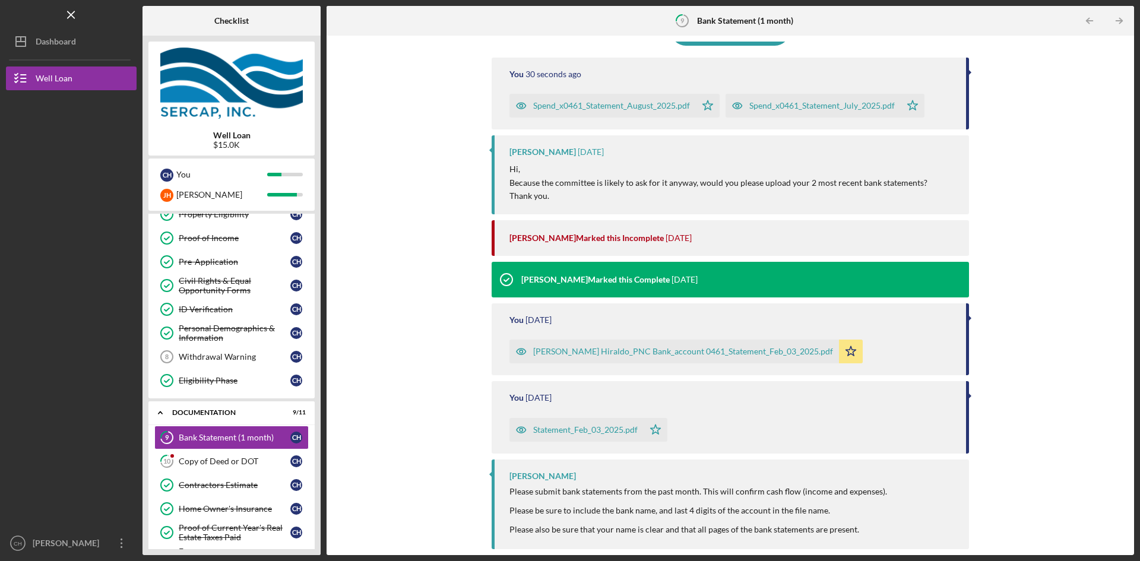
click at [658, 105] on div "Spend_x0461_Statement_August_2025.pdf" at bounding box center [611, 106] width 157 height 10
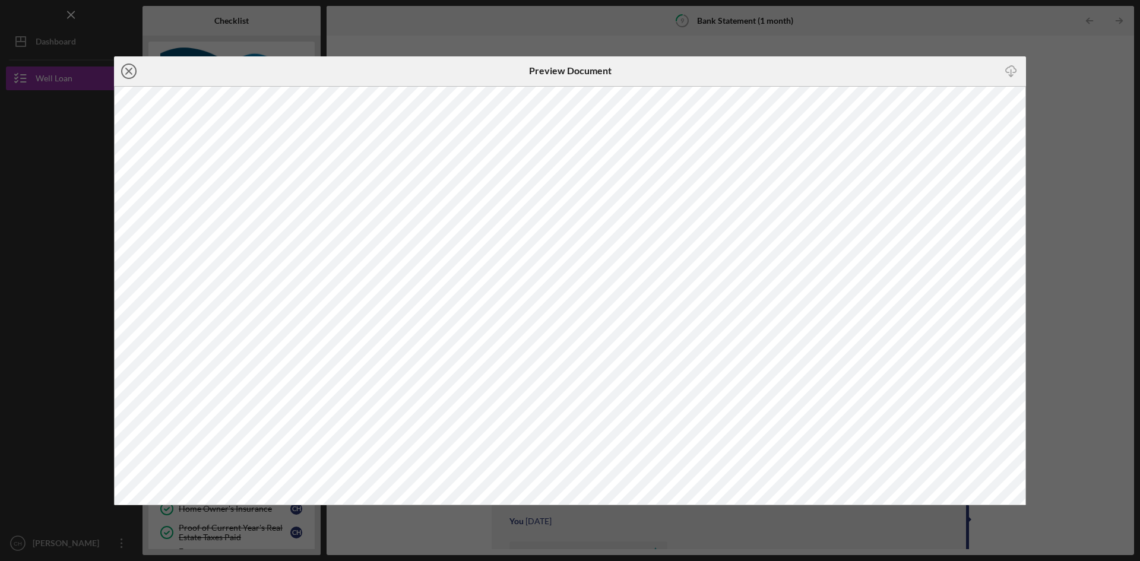
click at [129, 72] on line at bounding box center [129, 71] width 6 height 6
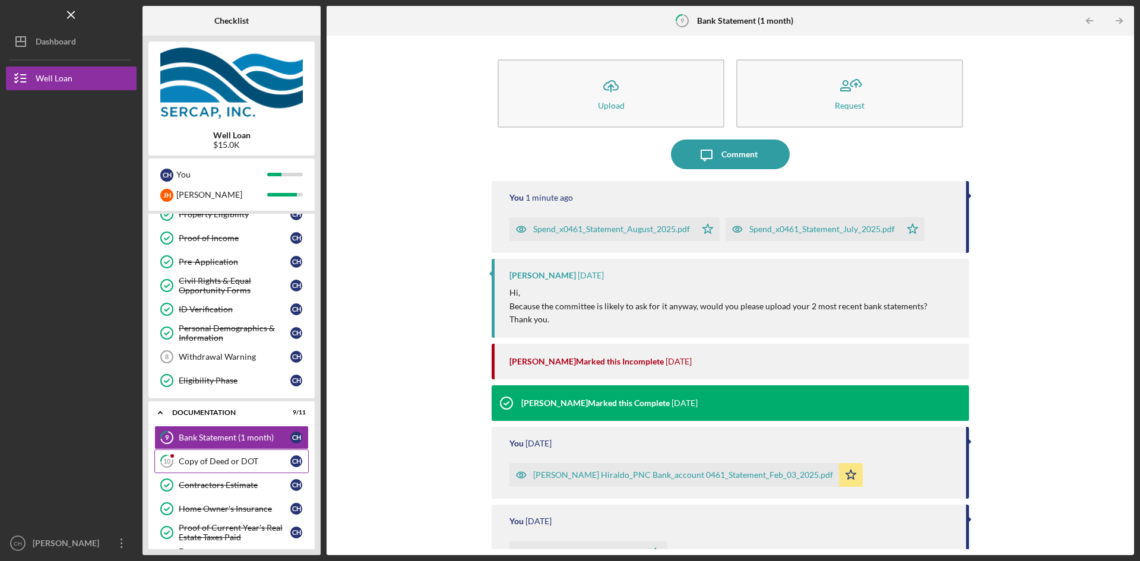
click at [229, 459] on div "Copy of Deed or DOT" at bounding box center [235, 462] width 112 height 10
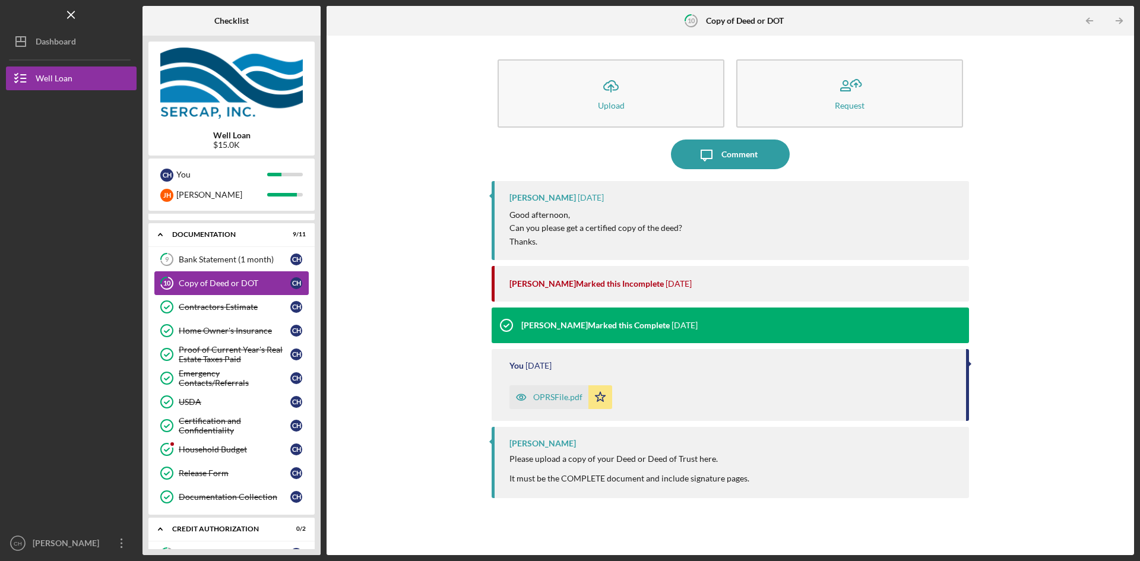
scroll to position [297, 0]
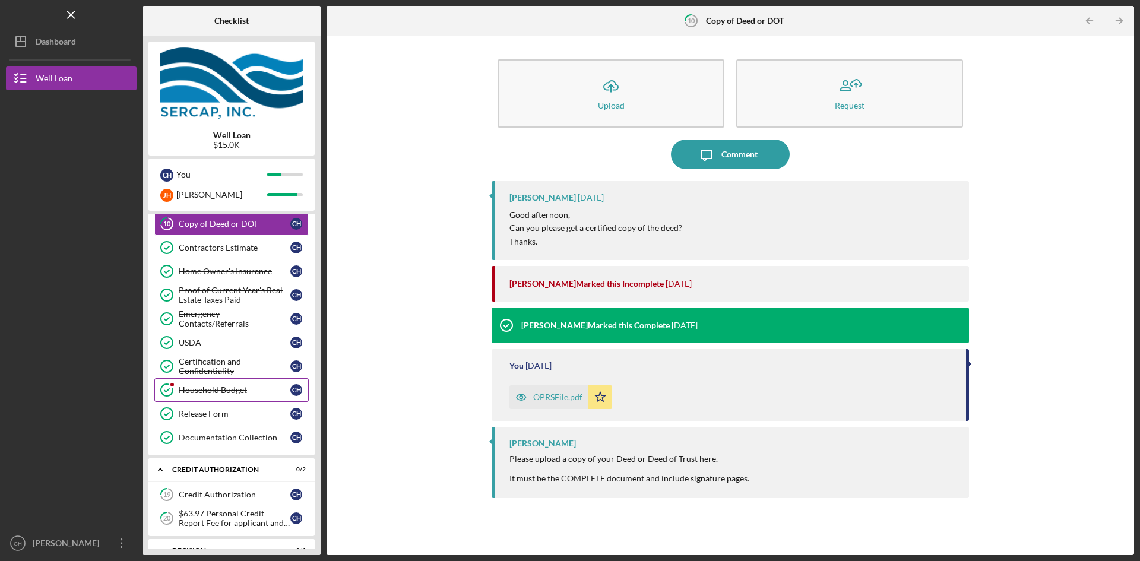
click at [249, 390] on div "Household Budget" at bounding box center [235, 390] width 112 height 10
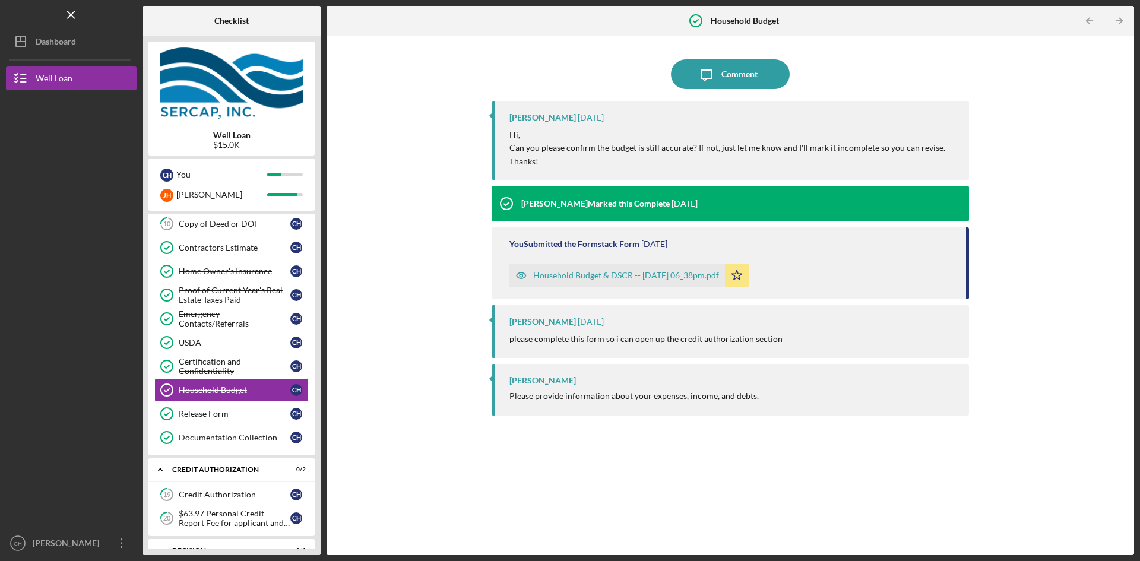
click at [687, 274] on div "Household Budget & DSCR -- [DATE] 06_38pm.pdf" at bounding box center [626, 276] width 186 height 10
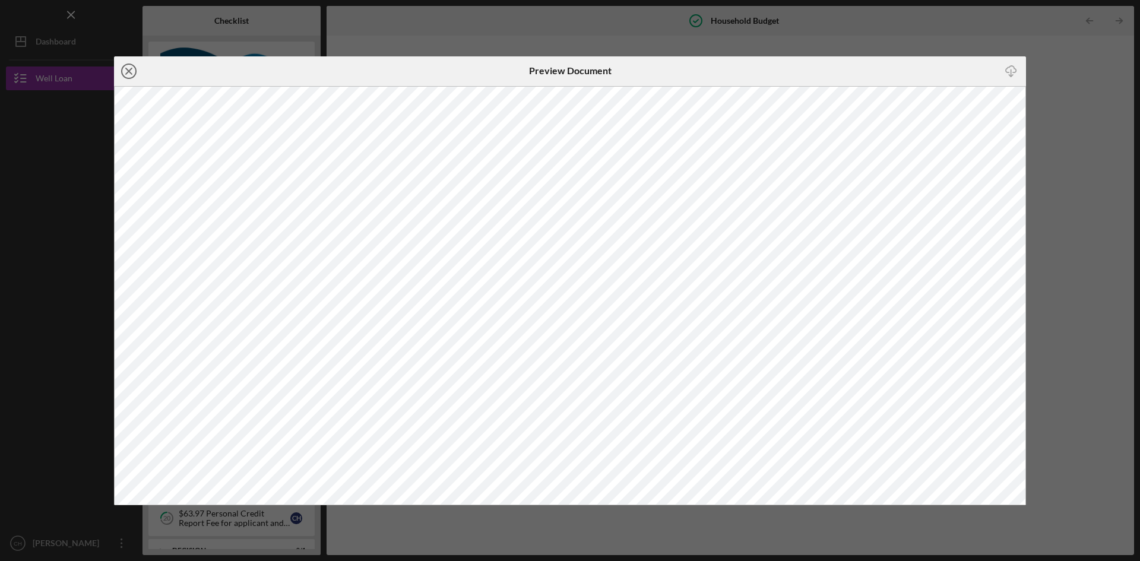
click at [132, 74] on line at bounding box center [129, 71] width 6 height 6
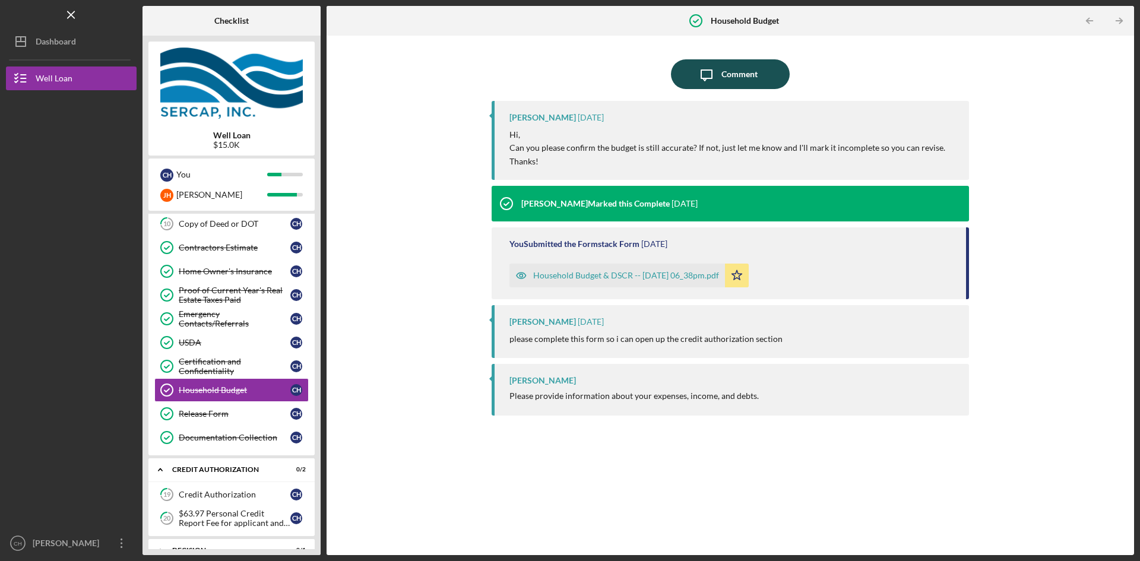
click at [749, 75] on div "Comment" at bounding box center [739, 74] width 36 height 30
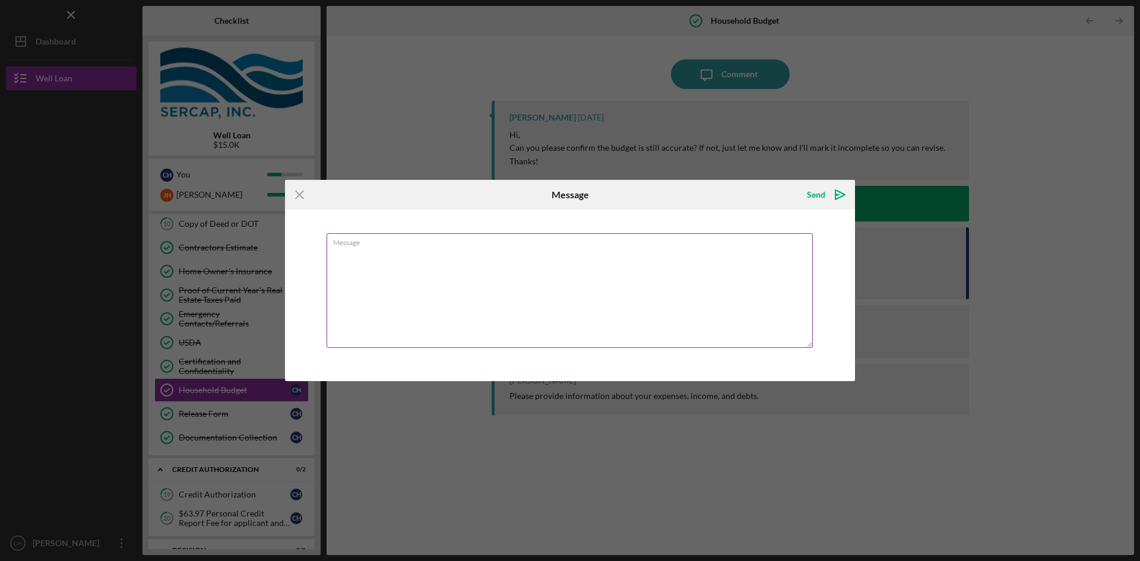
click at [535, 264] on textarea "Message" at bounding box center [570, 290] width 486 height 115
type textarea "Budget is still accurate."
click at [815, 194] on div "Send" at bounding box center [816, 195] width 18 height 24
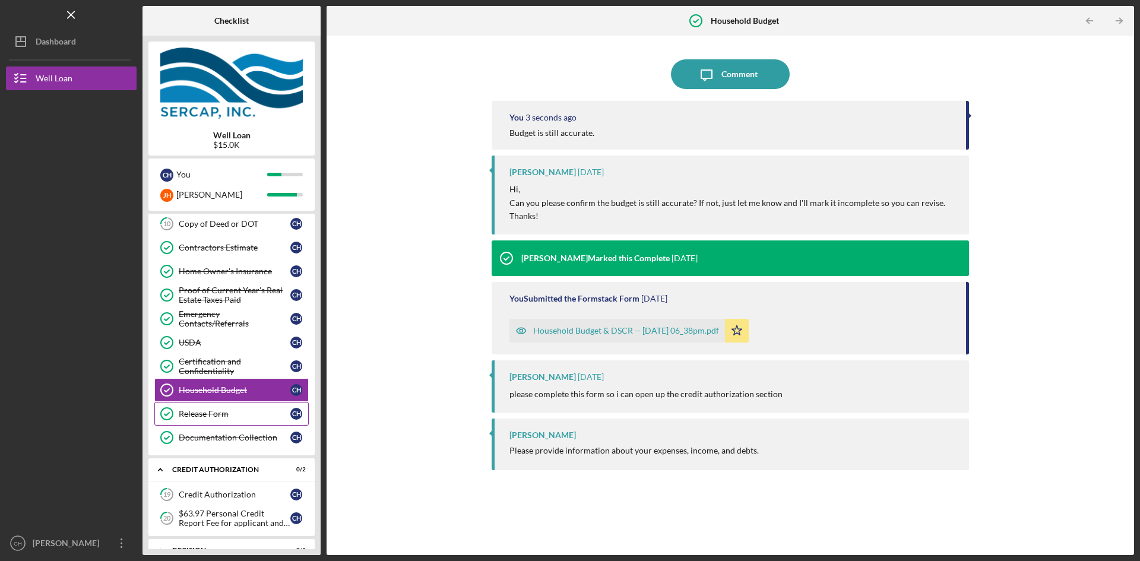
click at [211, 413] on div "Release Form" at bounding box center [235, 414] width 112 height 10
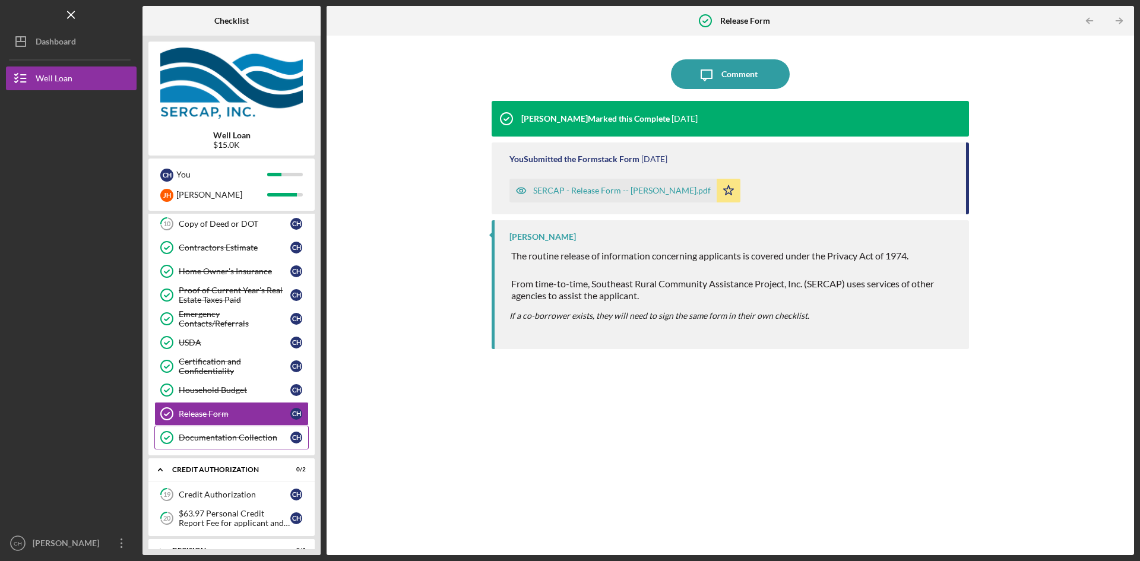
click at [223, 438] on div "Documentation Collection" at bounding box center [235, 438] width 112 height 10
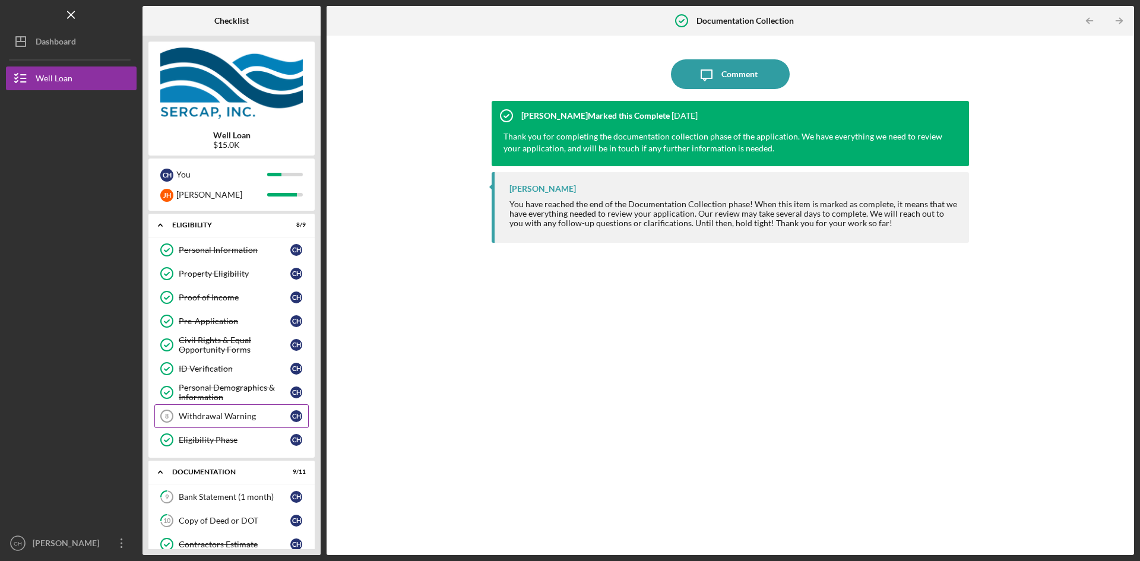
click at [235, 416] on div "Withdrawal Warning" at bounding box center [235, 416] width 112 height 10
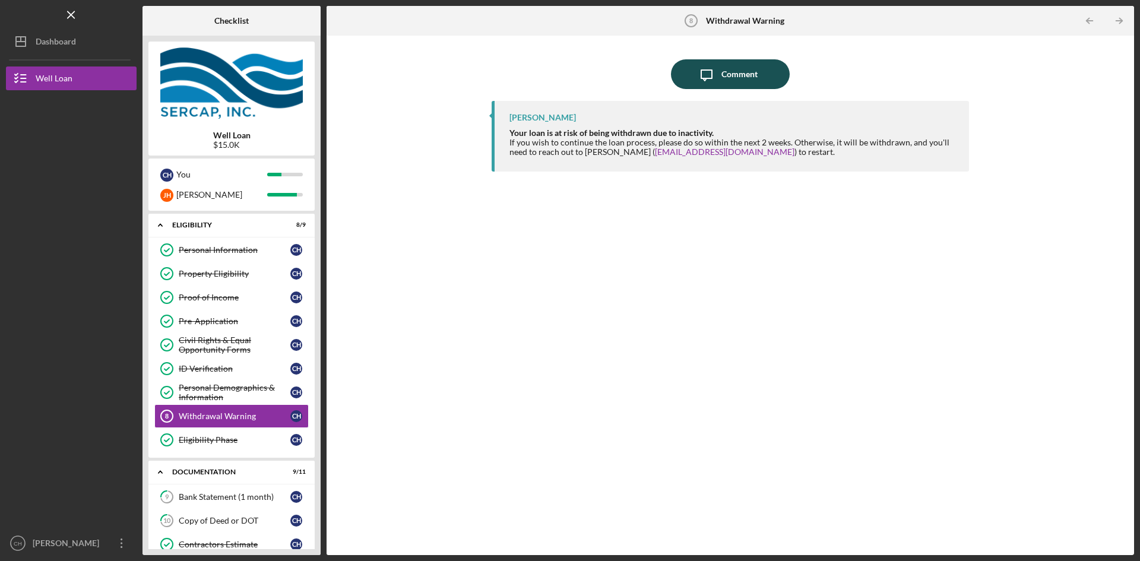
click at [722, 72] on div "Comment" at bounding box center [739, 74] width 36 height 30
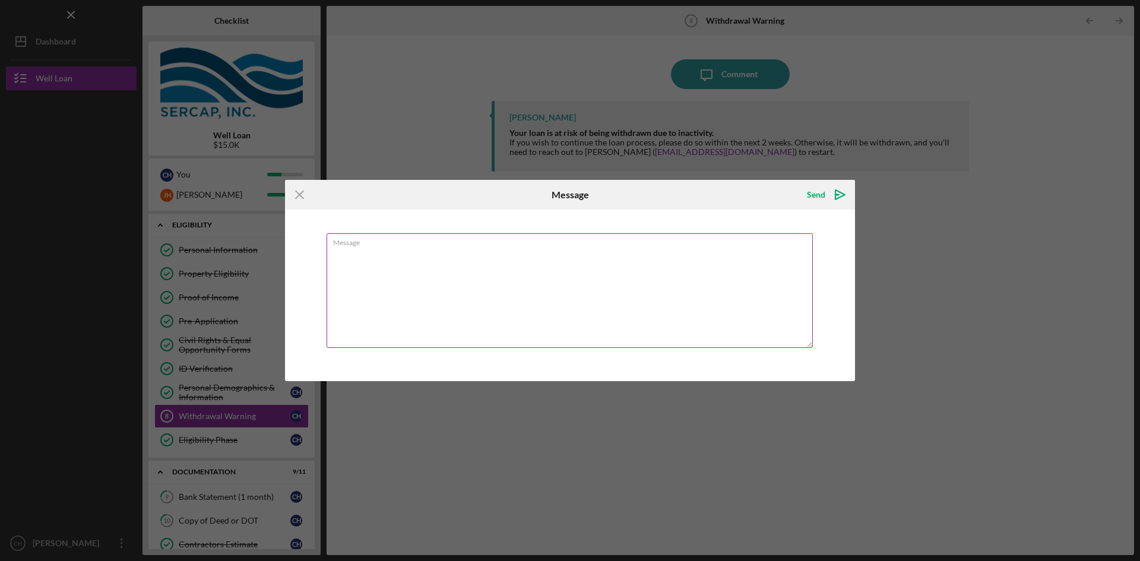
click at [515, 267] on textarea "Message" at bounding box center [570, 290] width 486 height 115
type textarea "i"
type textarea "I will like to continue with the loan proccess."
click at [819, 197] on div "Send" at bounding box center [816, 195] width 18 height 24
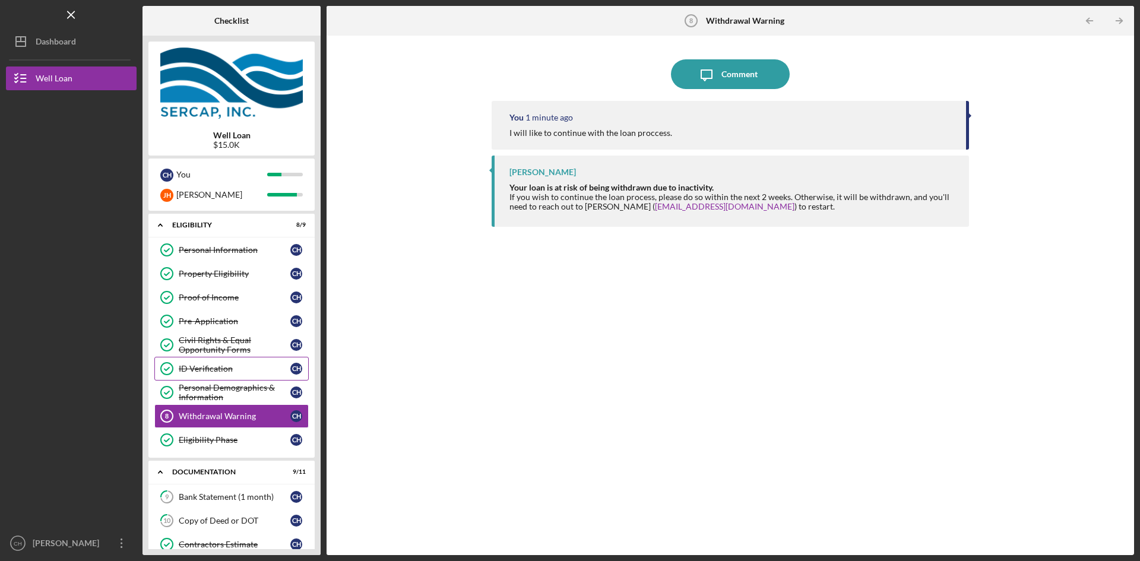
click at [224, 366] on div "ID Verification" at bounding box center [235, 369] width 112 height 10
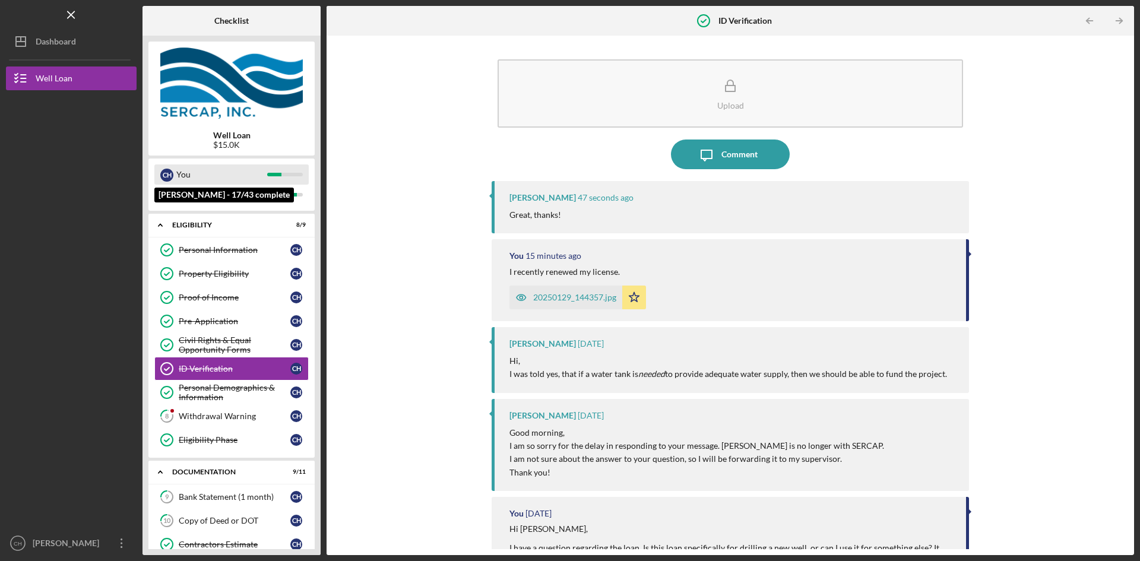
click at [259, 178] on div "You" at bounding box center [221, 174] width 91 height 20
click at [246, 173] on div "You" at bounding box center [221, 174] width 91 height 20
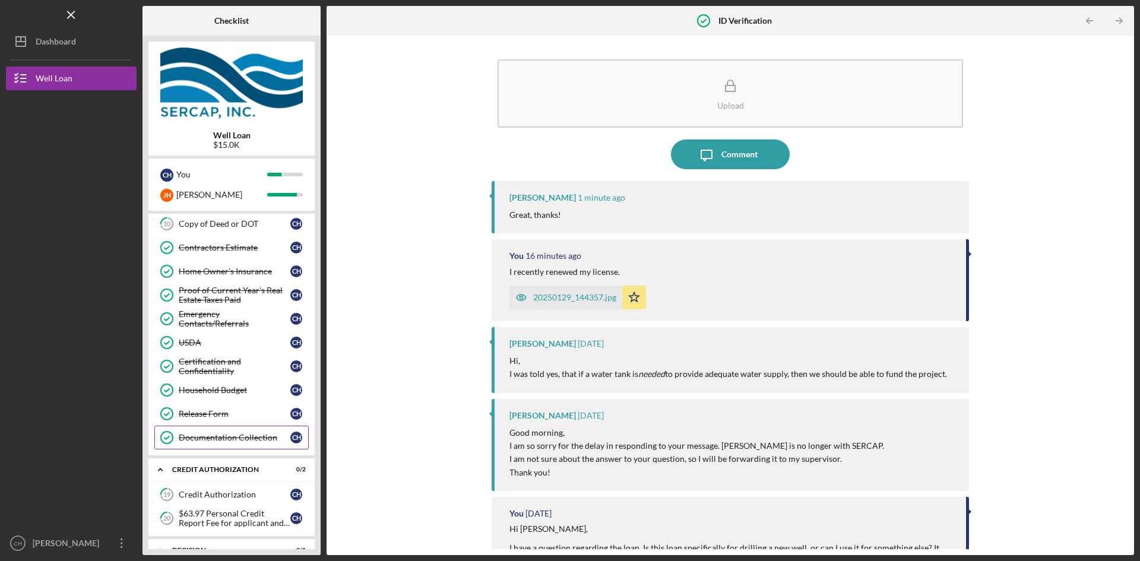
scroll to position [356, 0]
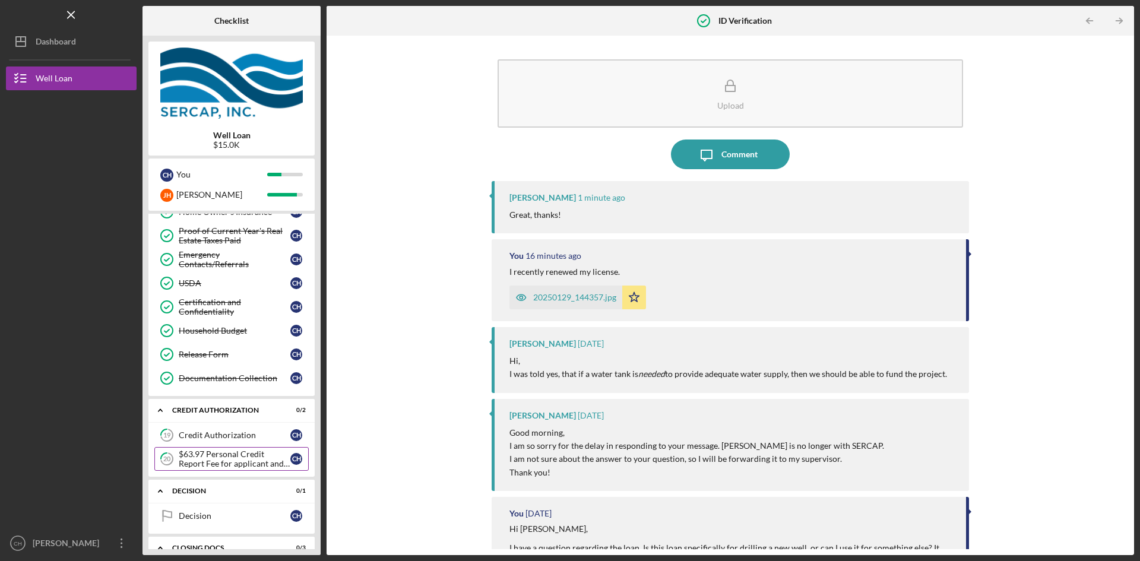
click at [238, 460] on div "$63.97 Personal Credit Report Fee for applicant and co borrower" at bounding box center [235, 458] width 112 height 19
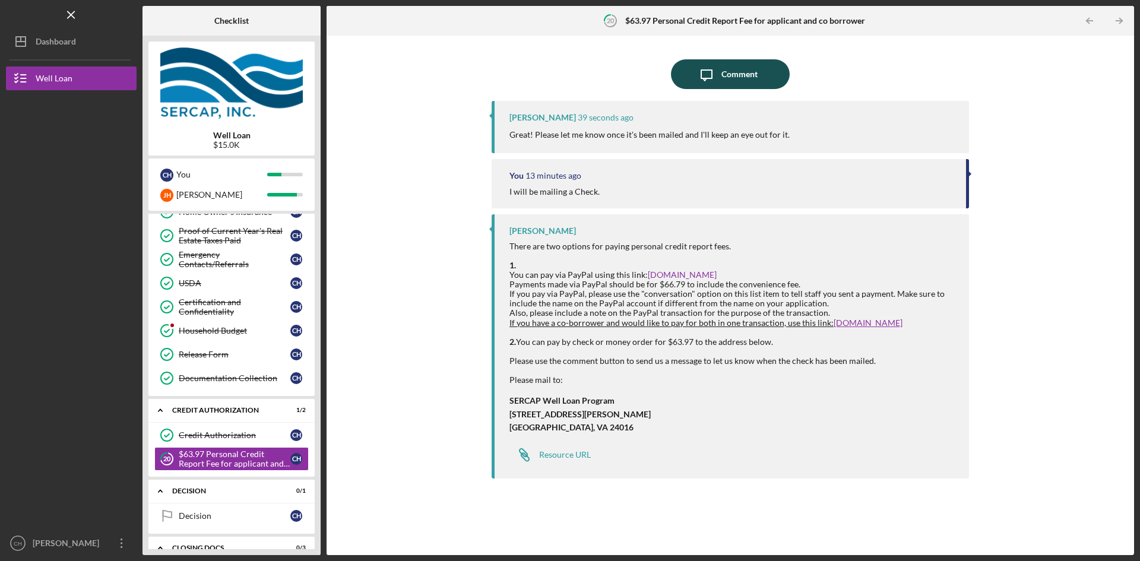
click at [743, 74] on div "Comment" at bounding box center [739, 74] width 36 height 30
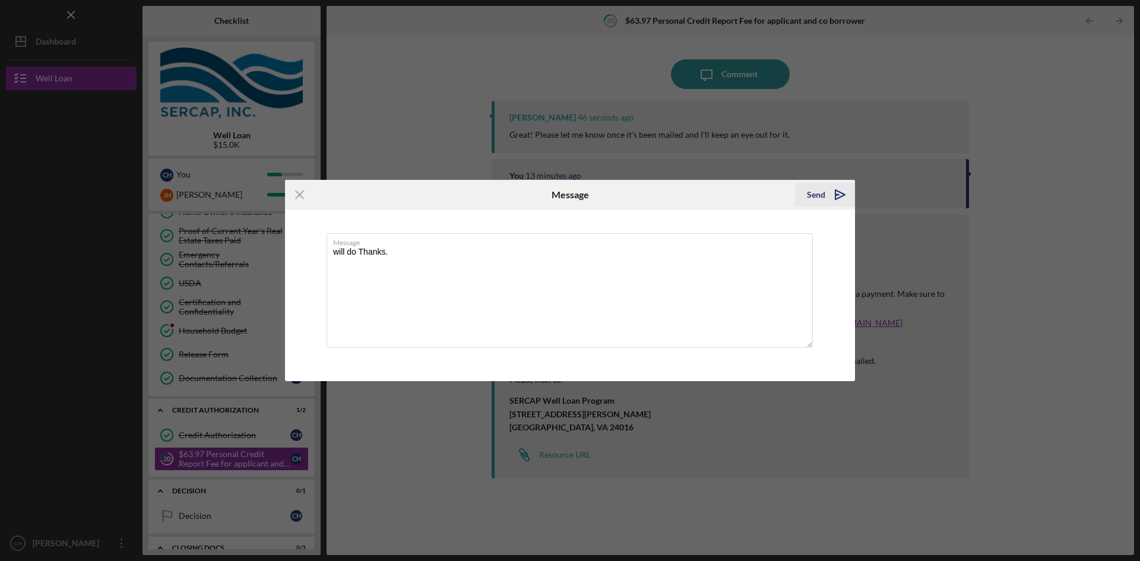
type textarea "will do Thanks."
click at [813, 200] on div "Send" at bounding box center [816, 195] width 18 height 24
